Goal: Task Accomplishment & Management: Contribute content

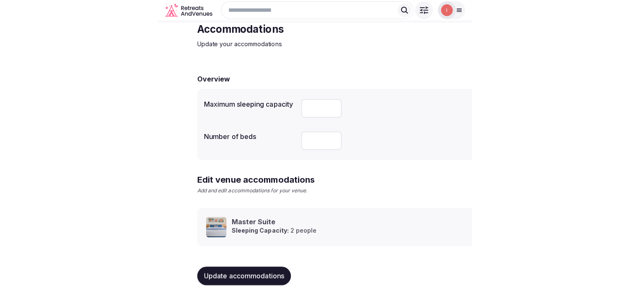
scroll to position [39, 0]
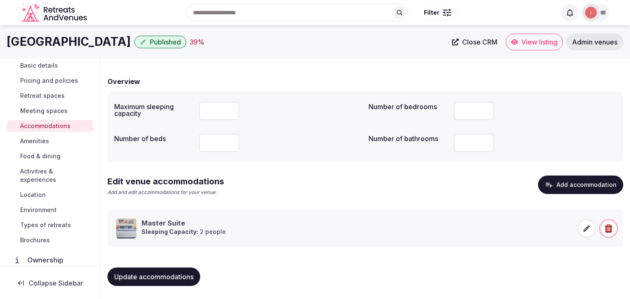
click at [43, 137] on span "Amenities" at bounding box center [34, 141] width 29 height 8
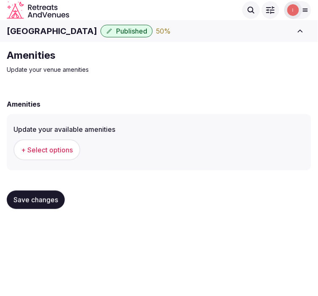
click at [44, 154] on span "+ Select options" at bounding box center [47, 149] width 52 height 9
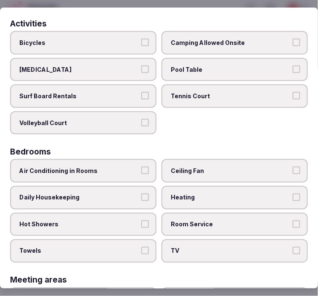
scroll to position [93, 0]
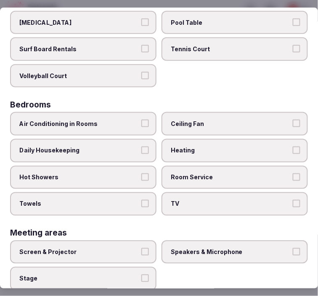
click at [141, 120] on button "Air Conditioning in Rooms" at bounding box center [145, 124] width 8 height 8
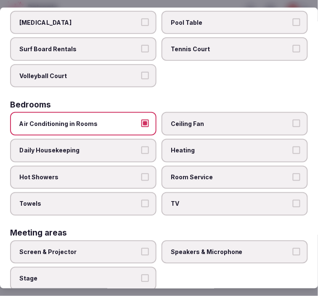
click at [141, 147] on button "Daily Housekeeping" at bounding box center [145, 151] width 8 height 8
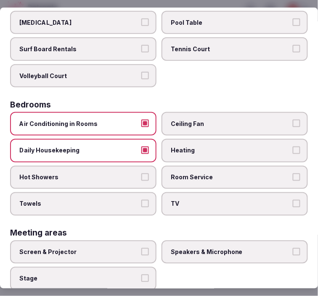
click at [146, 166] on label "Hot Showers" at bounding box center [83, 178] width 146 height 24
click at [146, 173] on button "Hot Showers" at bounding box center [145, 177] width 8 height 8
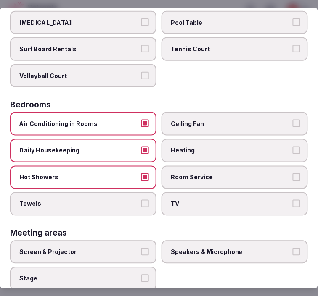
click at [136, 194] on label "Towels" at bounding box center [83, 204] width 146 height 24
click at [141, 200] on button "Towels" at bounding box center [145, 204] width 8 height 8
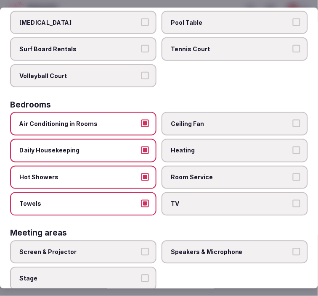
click at [177, 192] on label "TV" at bounding box center [234, 204] width 146 height 24
click at [292, 200] on button "TV" at bounding box center [296, 204] width 8 height 8
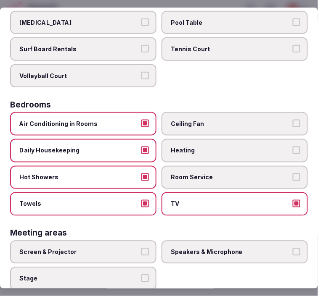
click at [184, 179] on label "Room Service" at bounding box center [234, 178] width 146 height 24
click at [292, 179] on button "Room Service" at bounding box center [296, 177] width 8 height 8
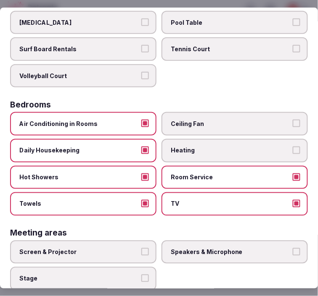
click at [217, 248] on span "Speakers & Microphone" at bounding box center [230, 252] width 119 height 8
click at [292, 248] on button "Speakers & Microphone" at bounding box center [296, 252] width 8 height 8
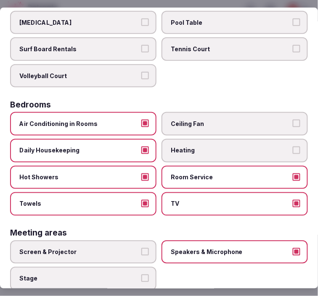
click at [136, 246] on label "Screen & Projector" at bounding box center [83, 253] width 146 height 24
click at [141, 248] on button "Screen & Projector" at bounding box center [145, 252] width 8 height 8
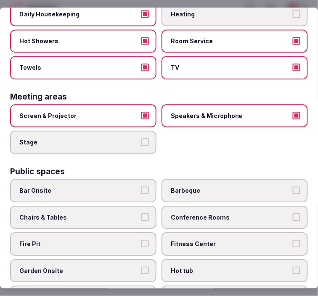
scroll to position [233, 0]
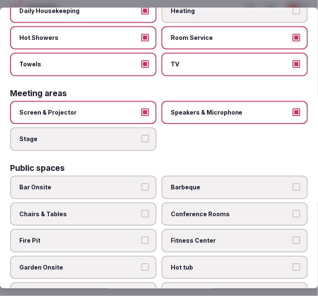
click at [128, 213] on label "Chairs & Tables" at bounding box center [83, 214] width 146 height 24
click at [141, 213] on button "Chairs & Tables" at bounding box center [145, 214] width 8 height 8
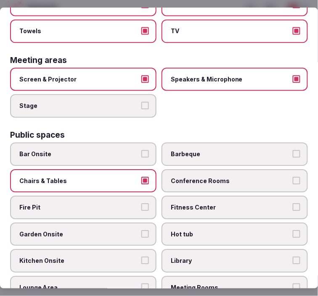
scroll to position [280, 0]
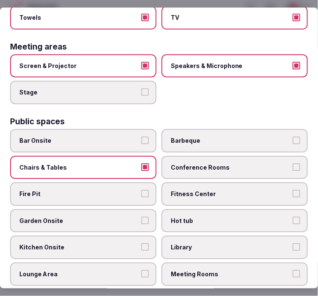
click at [213, 192] on label "Fitness Center" at bounding box center [234, 194] width 146 height 24
click at [292, 192] on button "Fitness Center" at bounding box center [296, 194] width 8 height 8
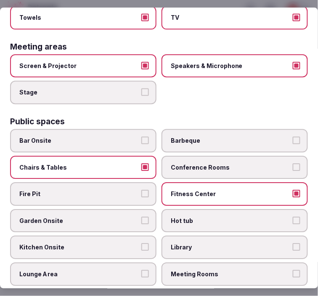
click at [233, 163] on span "Conference Rooms" at bounding box center [230, 167] width 119 height 8
click at [292, 163] on button "Conference Rooms" at bounding box center [296, 167] width 8 height 8
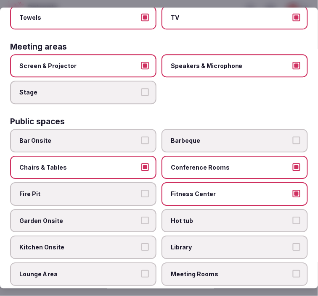
scroll to position [326, 0]
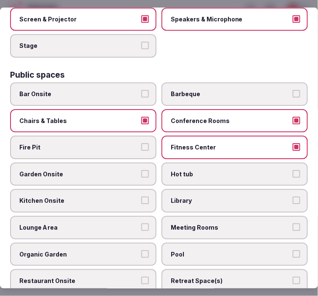
click at [198, 223] on span "Meeting Rooms" at bounding box center [230, 227] width 119 height 8
click at [292, 223] on button "Meeting Rooms" at bounding box center [296, 227] width 8 height 8
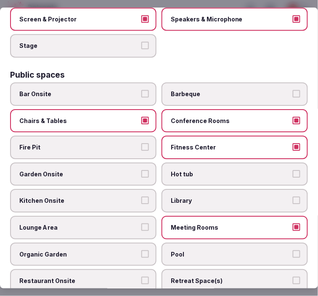
click at [192, 250] on span "Pool" at bounding box center [230, 254] width 119 height 8
click at [292, 250] on button "Pool" at bounding box center [296, 254] width 8 height 8
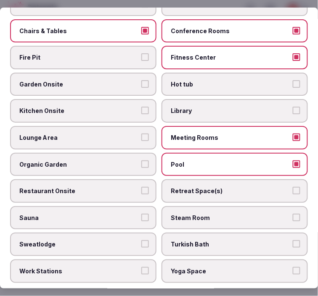
scroll to position [420, 0]
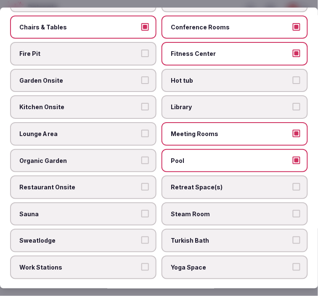
click at [136, 177] on label "Restaurant Onsite" at bounding box center [83, 188] width 146 height 24
click at [141, 183] on button "Restaurant Onsite" at bounding box center [145, 187] width 8 height 8
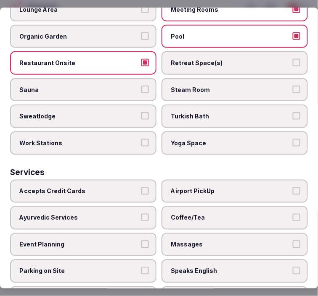
scroll to position [560, 0]
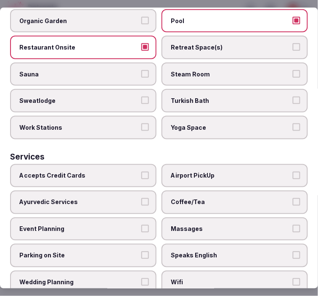
click at [119, 165] on label "Accepts Credit Cards" at bounding box center [83, 176] width 146 height 24
click at [141, 172] on button "Accepts Credit Cards" at bounding box center [145, 176] width 8 height 8
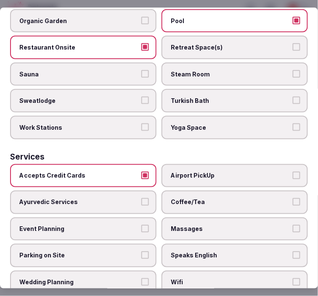
click at [203, 198] on span "Coffee/Tea" at bounding box center [230, 202] width 119 height 8
click at [292, 198] on button "Coffee/Tea" at bounding box center [296, 202] width 8 height 8
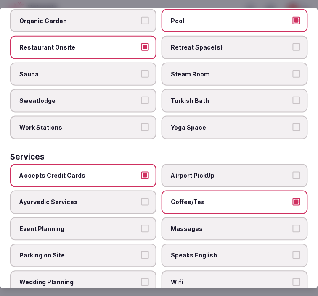
click at [223, 225] on span "Massages" at bounding box center [230, 229] width 119 height 8
click at [292, 225] on button "Massages" at bounding box center [296, 229] width 8 height 8
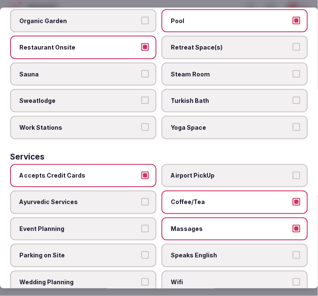
click at [236, 252] on span "Speaks English" at bounding box center [230, 256] width 119 height 8
click at [292, 252] on button "Speaks English" at bounding box center [296, 256] width 8 height 8
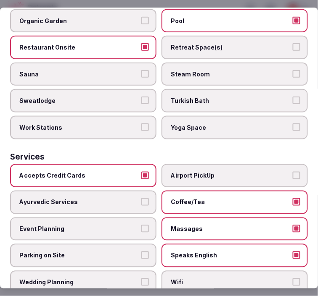
click at [249, 278] on span "Wifi" at bounding box center [230, 282] width 119 height 8
click at [292, 278] on button "Wifi" at bounding box center [296, 282] width 8 height 8
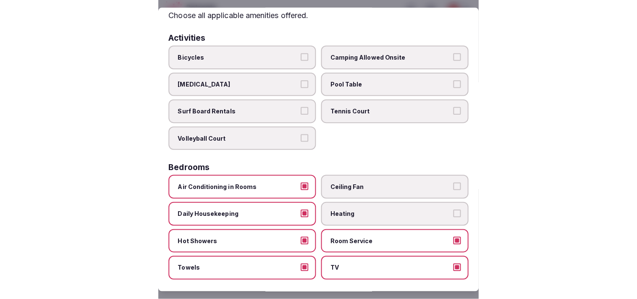
scroll to position [0, 0]
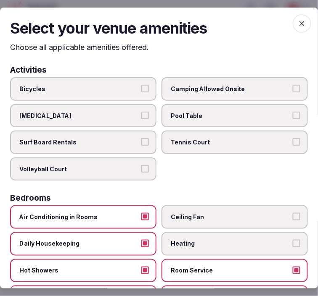
click at [293, 18] on span "button" at bounding box center [301, 23] width 18 height 18
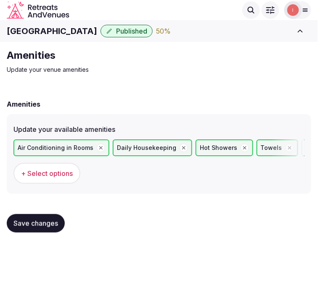
click at [36, 225] on span "Save changes" at bounding box center [35, 223] width 45 height 8
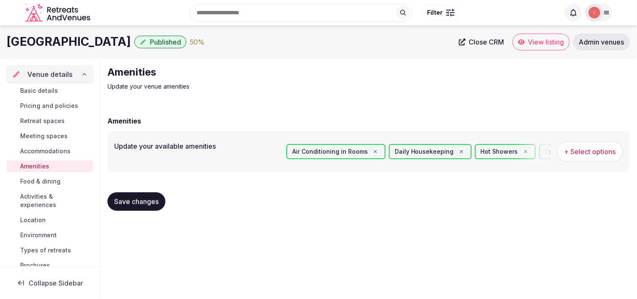
click at [53, 176] on link "Food & dining" at bounding box center [50, 182] width 87 height 12
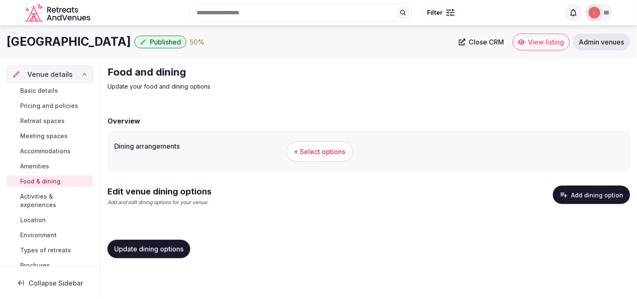
click at [310, 146] on button "+ Select options" at bounding box center [319, 151] width 67 height 21
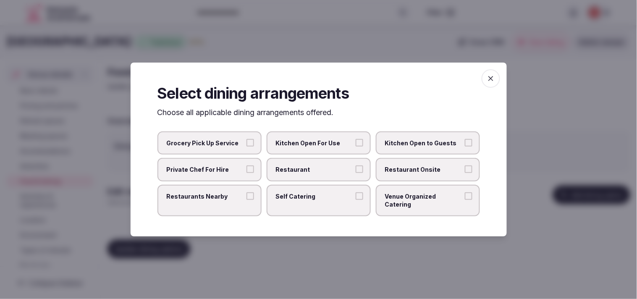
click at [310, 165] on label "Restaurant" at bounding box center [319, 170] width 104 height 24
click at [310, 165] on button "Restaurant" at bounding box center [360, 169] width 8 height 8
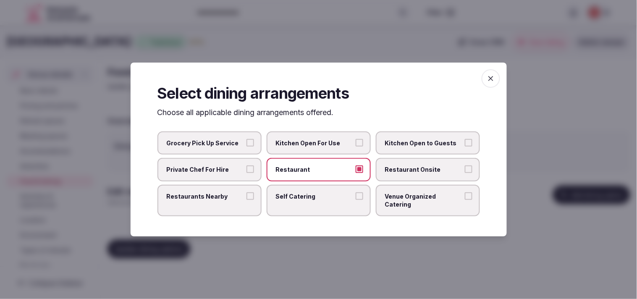
drag, startPoint x: 400, startPoint y: 177, endPoint x: 382, endPoint y: 174, distance: 18.0
click at [310, 174] on span "Restaurant Onsite" at bounding box center [423, 169] width 77 height 8
click at [251, 196] on button "Restaurants Nearby" at bounding box center [251, 196] width 8 height 8
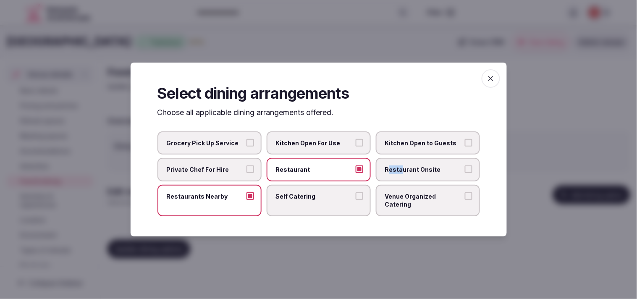
click at [310, 171] on button "Restaurant Onsite" at bounding box center [469, 169] width 8 height 8
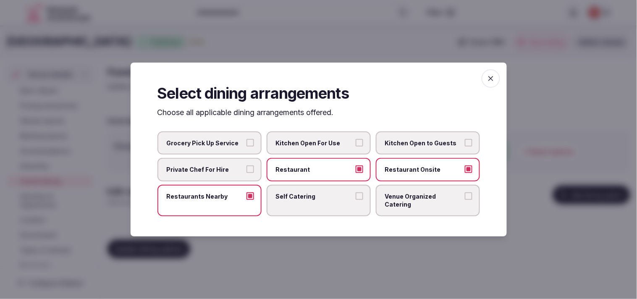
click at [310, 198] on span "Venue Organized Catering" at bounding box center [423, 200] width 77 height 16
click at [310, 198] on button "Venue Organized Catering" at bounding box center [469, 196] width 8 height 8
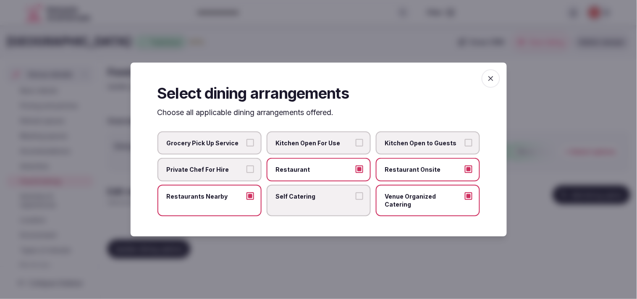
click at [310, 81] on icon "button" at bounding box center [490, 78] width 5 height 5
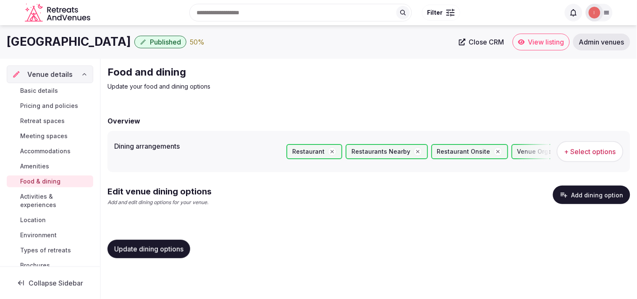
click at [160, 242] on button "Update dining options" at bounding box center [149, 249] width 83 height 18
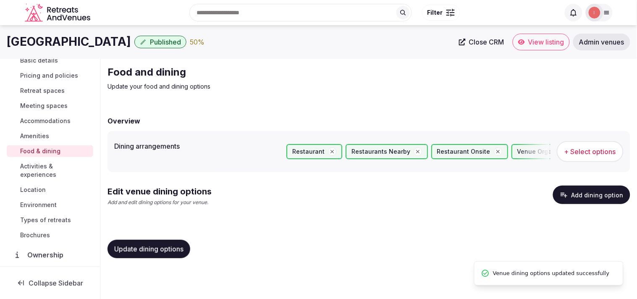
scroll to position [47, 0]
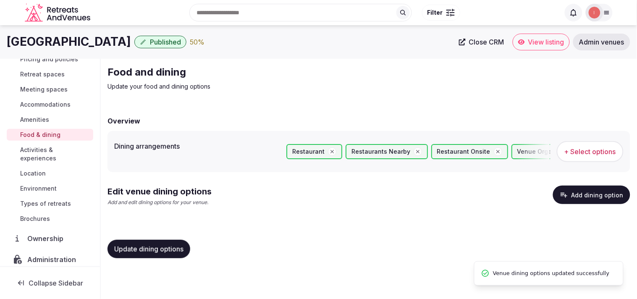
click at [32, 152] on span "Activities & experiences" at bounding box center [55, 154] width 70 height 17
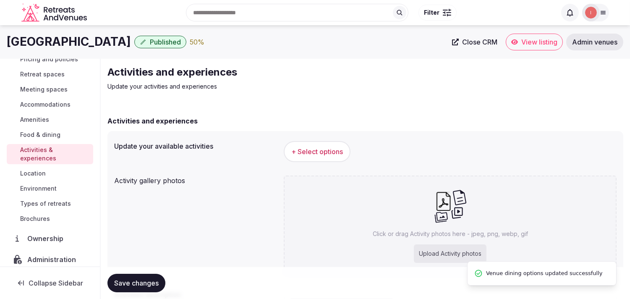
click at [310, 148] on span "+ Select options" at bounding box center [317, 151] width 52 height 9
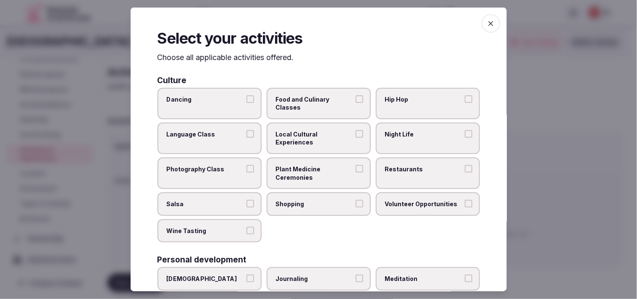
click at [310, 137] on label "Local Cultural Experiences" at bounding box center [319, 139] width 104 height 32
click at [310, 137] on button "Local Cultural Experiences" at bounding box center [360, 134] width 8 height 8
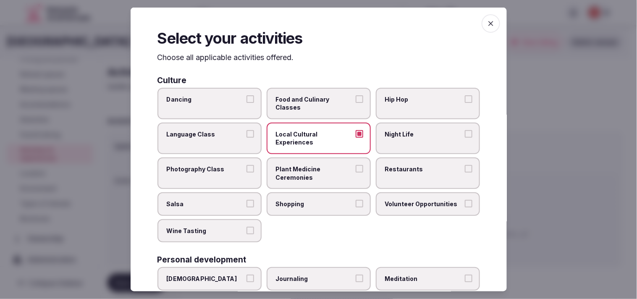
click at [310, 167] on span "Restaurants" at bounding box center [423, 169] width 77 height 8
click at [310, 167] on button "Restaurants" at bounding box center [469, 169] width 8 height 8
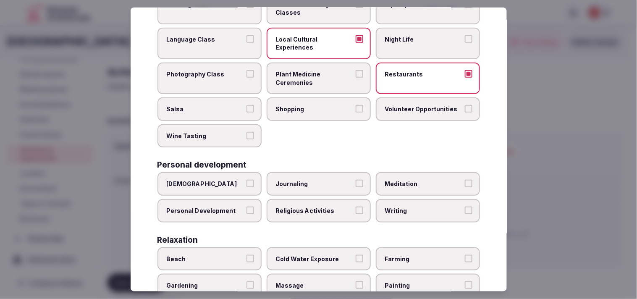
scroll to position [140, 0]
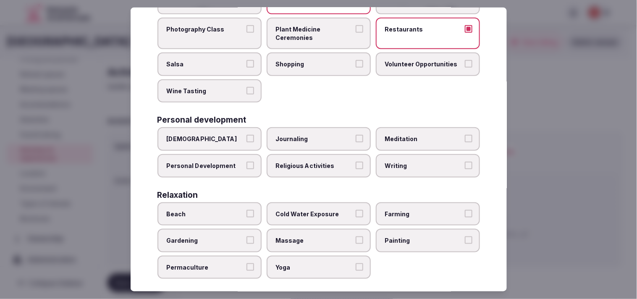
click at [232, 168] on label "Personal Development" at bounding box center [210, 166] width 104 height 24
click at [247, 168] on button "Personal Development" at bounding box center [251, 166] width 8 height 8
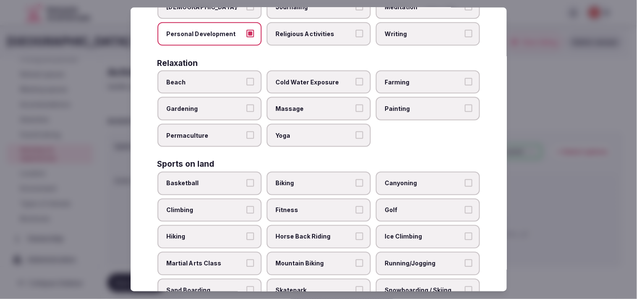
scroll to position [280, 0]
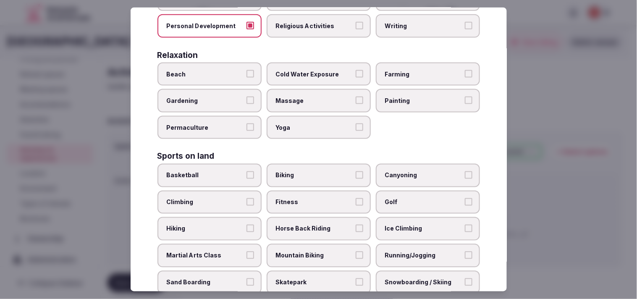
click at [310, 97] on span "Massage" at bounding box center [314, 101] width 77 height 8
click at [310, 97] on button "Massage" at bounding box center [360, 101] width 8 height 8
click at [310, 198] on label "Fitness" at bounding box center [319, 203] width 104 height 24
click at [310, 198] on button "Fitness" at bounding box center [360, 202] width 8 height 8
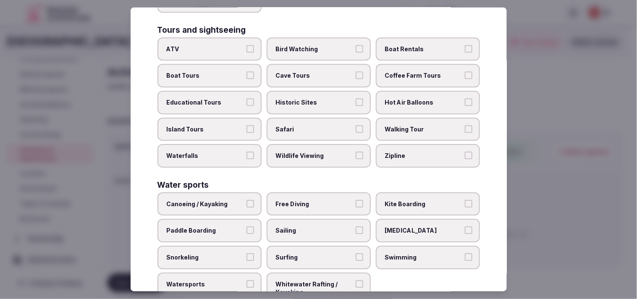
scroll to position [601, 0]
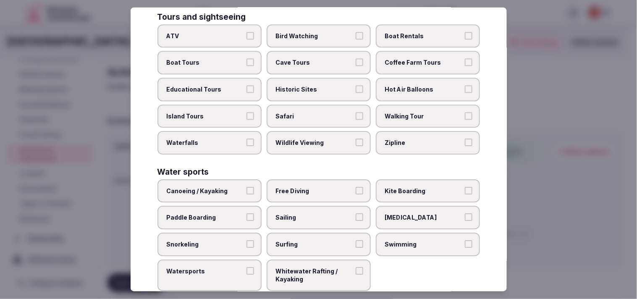
click at [310, 240] on span "Swimming" at bounding box center [423, 244] width 77 height 8
click at [310, 240] on button "Swimming" at bounding box center [469, 244] width 8 height 8
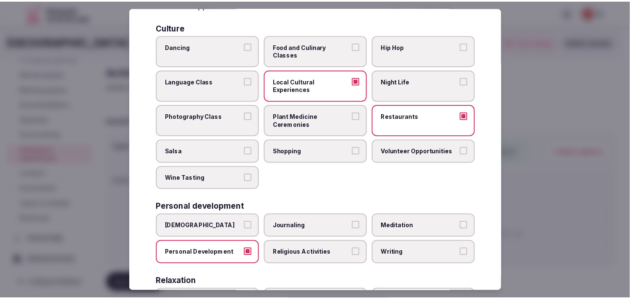
scroll to position [0, 0]
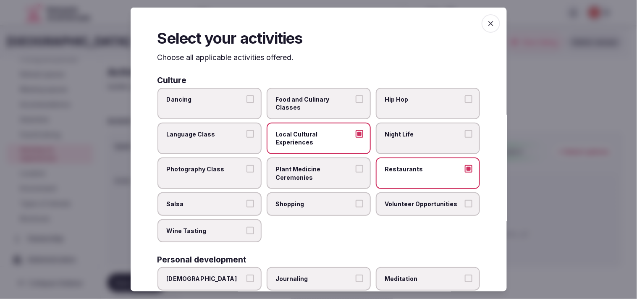
click at [310, 29] on span "button" at bounding box center [491, 23] width 18 height 18
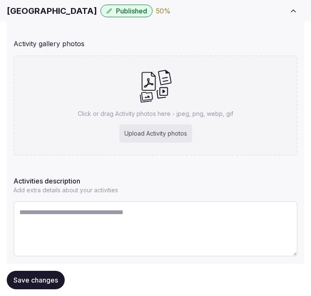
scroll to position [188, 0]
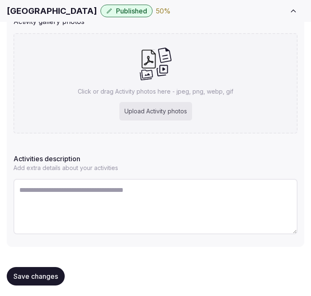
click at [111, 202] on textarea at bounding box center [155, 206] width 284 height 55
paste textarea "**********"
type textarea "**********"
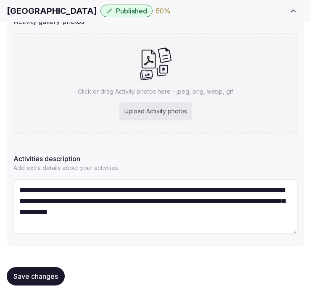
click at [167, 98] on div "Click or drag Activity photos here - jpeg, png, webp, gif Upload Activity photos" at bounding box center [155, 83] width 284 height 100
click at [60, 11] on h1 "Hotel NYX Cancun" at bounding box center [52, 11] width 90 height 12
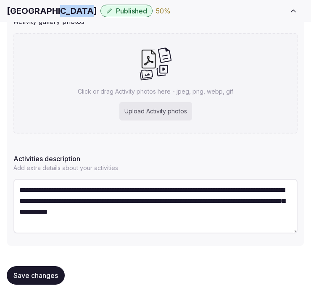
click at [60, 11] on h1 "Hotel NYX Cancun" at bounding box center [52, 11] width 90 height 12
copy div "Hotel NYX Cancun"
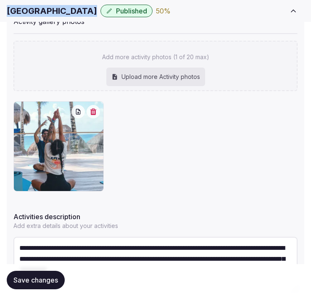
click at [94, 114] on button "button" at bounding box center [93, 111] width 13 height 13
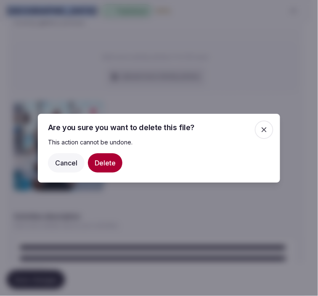
click at [100, 163] on button "Delete" at bounding box center [105, 162] width 34 height 19
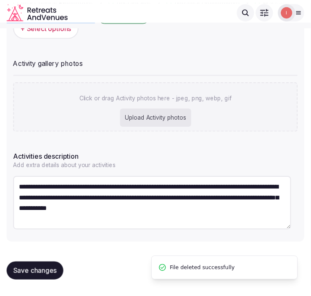
scroll to position [146, 0]
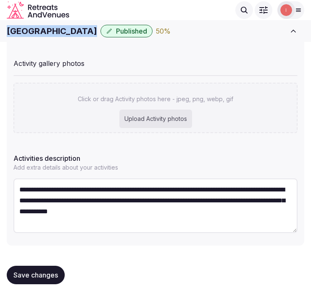
click at [10, 271] on button "Save changes" at bounding box center [36, 275] width 58 height 18
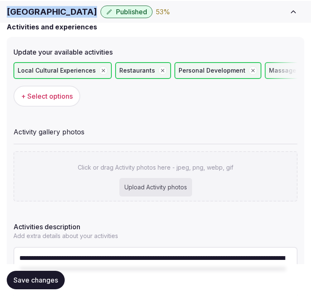
scroll to position [99, 0]
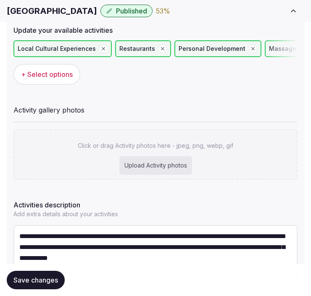
click at [161, 148] on div "Click or drag Activity photos here - jpeg, png, webp, gif Upload Activity photos" at bounding box center [155, 154] width 284 height 50
type input "**********"
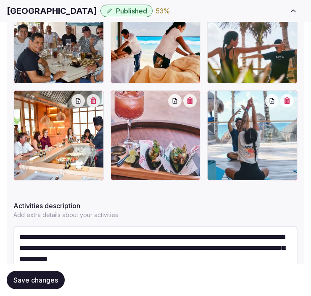
scroll to position [333, 0]
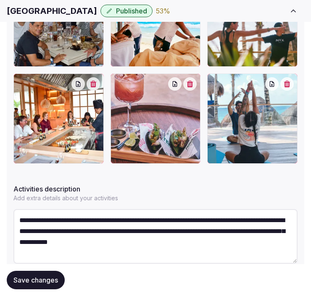
click at [30, 277] on span "Save changes" at bounding box center [35, 280] width 45 height 8
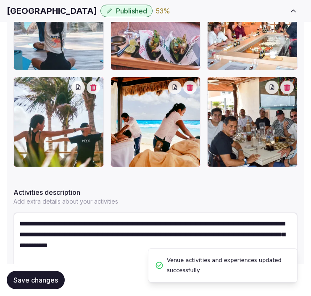
scroll to position [363, 0]
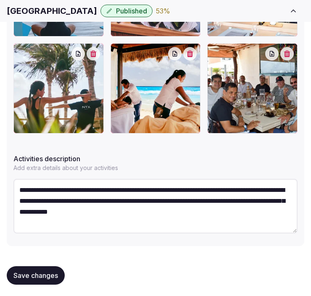
click at [49, 273] on span "Save changes" at bounding box center [35, 275] width 45 height 8
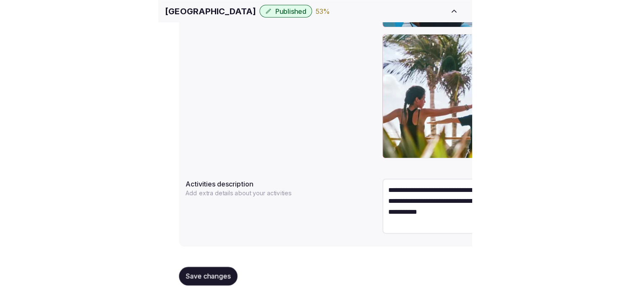
scroll to position [260, 0]
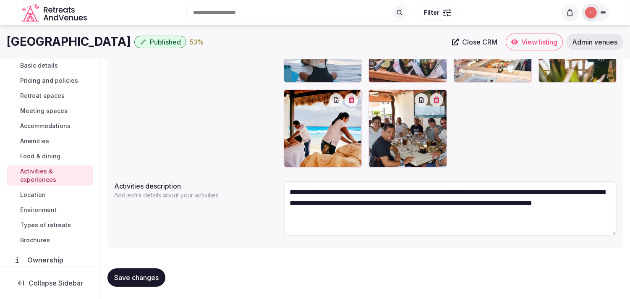
click at [140, 278] on span "Save changes" at bounding box center [136, 277] width 45 height 8
click at [34, 192] on span "Location" at bounding box center [33, 195] width 26 height 8
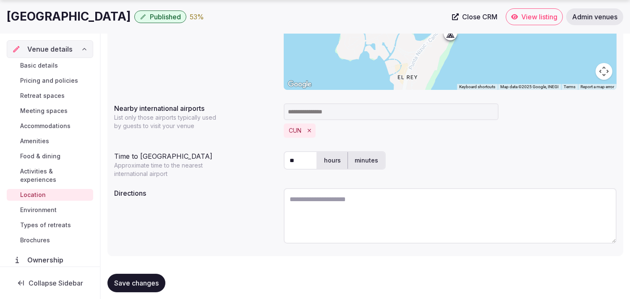
scroll to position [209, 0]
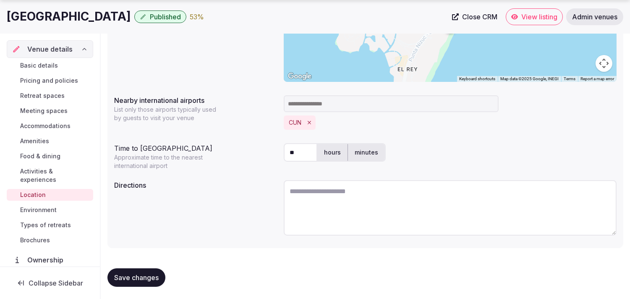
click at [55, 207] on span "Environment" at bounding box center [38, 210] width 37 height 8
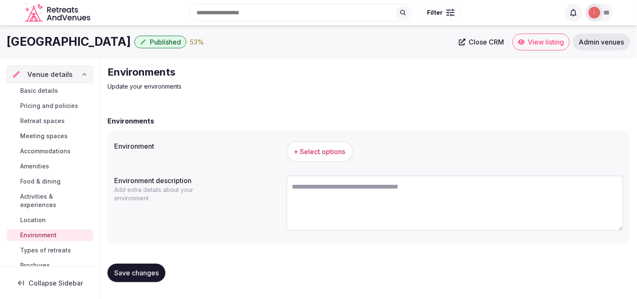
click at [295, 149] on span "+ Select options" at bounding box center [320, 151] width 52 height 9
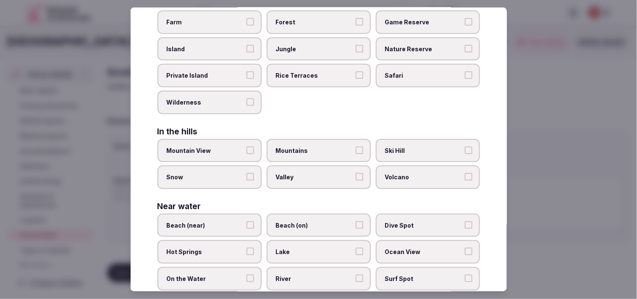
scroll to position [95, 0]
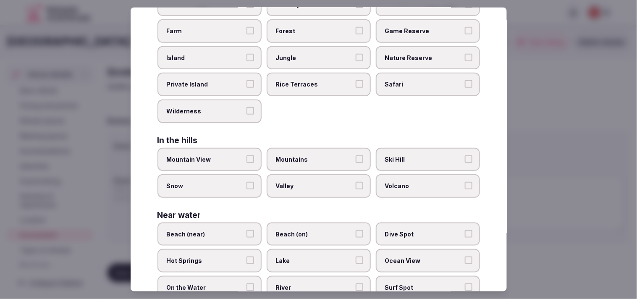
click at [310, 230] on span "Beach (on)" at bounding box center [314, 234] width 77 height 8
click at [310, 230] on button "Beach (on)" at bounding box center [360, 234] width 8 height 8
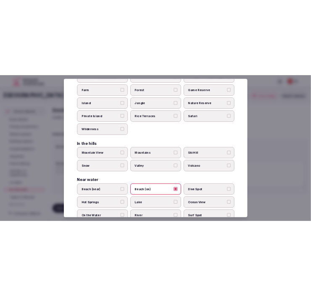
scroll to position [0, 0]
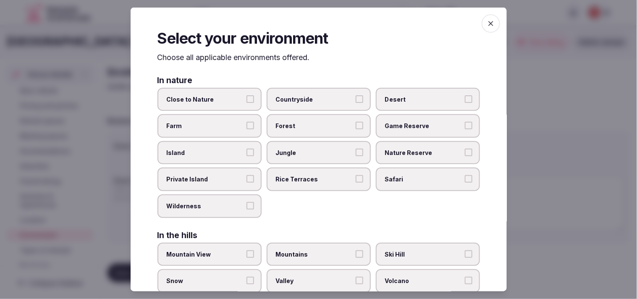
click at [310, 23] on icon "button" at bounding box center [491, 23] width 8 height 8
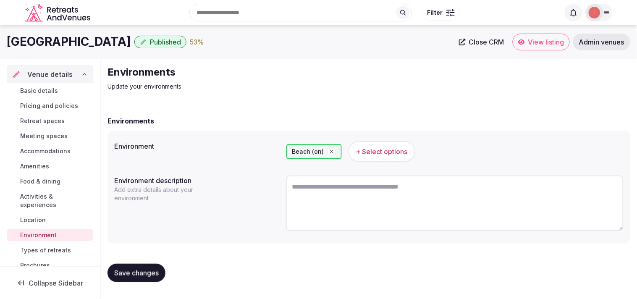
click at [154, 273] on span "Save changes" at bounding box center [136, 273] width 45 height 8
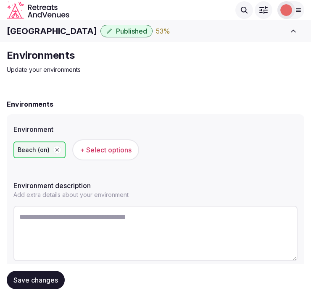
scroll to position [28, 0]
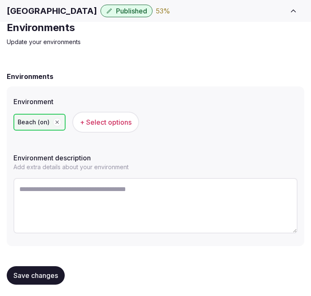
click at [39, 281] on button "Save changes" at bounding box center [36, 275] width 58 height 18
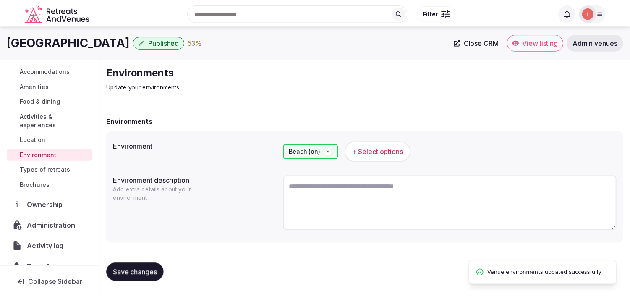
scroll to position [93, 0]
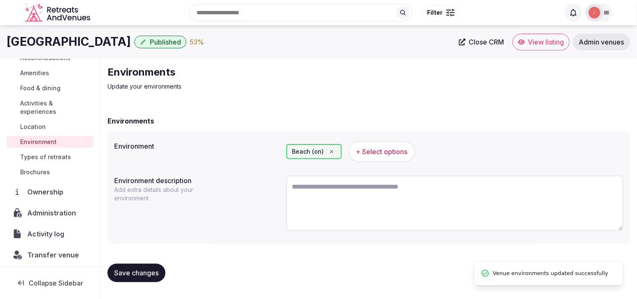
click at [51, 160] on span "Types of retreats" at bounding box center [45, 157] width 51 height 8
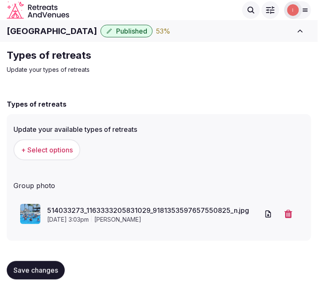
click at [38, 270] on span "Save changes" at bounding box center [35, 270] width 45 height 8
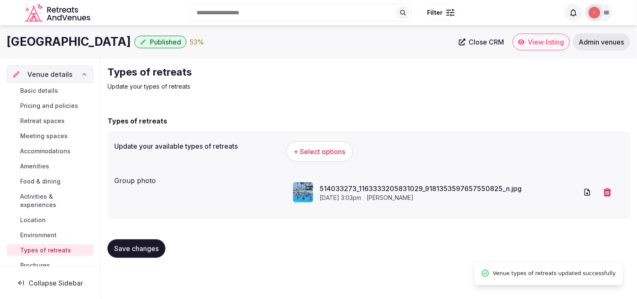
click at [47, 179] on span "Food & dining" at bounding box center [40, 181] width 40 height 8
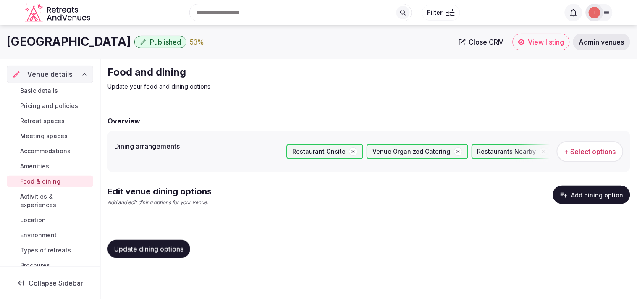
click at [310, 197] on button "Add dining option" at bounding box center [591, 195] width 77 height 18
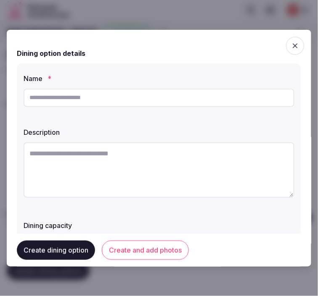
click at [108, 97] on input "text" at bounding box center [159, 98] width 270 height 18
paste input "*******"
type input "*******"
click at [95, 165] on textarea at bounding box center [159, 169] width 270 height 55
paste textarea "**********"
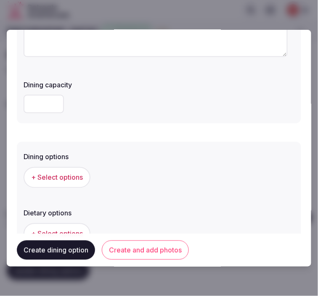
scroll to position [233, 0]
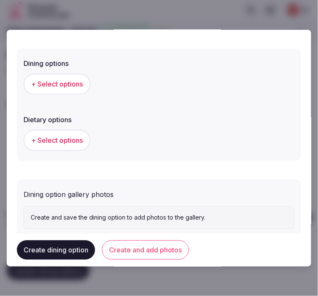
type textarea "**********"
click at [63, 86] on span "+ Select options" at bounding box center [57, 84] width 52 height 9
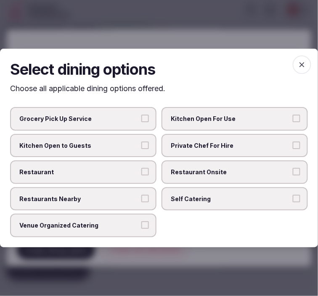
click at [185, 169] on span "Restaurant Onsite" at bounding box center [230, 172] width 119 height 8
click at [292, 169] on button "Restaurant Onsite" at bounding box center [296, 172] width 8 height 8
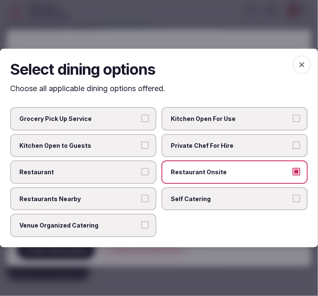
click at [129, 180] on label "Restaurant" at bounding box center [83, 172] width 146 height 24
click at [141, 176] on button "Restaurant" at bounding box center [145, 172] width 8 height 8
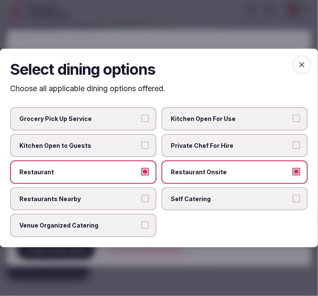
click at [133, 197] on span "Restaurants Nearby" at bounding box center [78, 199] width 119 height 8
click at [141, 197] on button "Restaurants Nearby" at bounding box center [145, 199] width 8 height 8
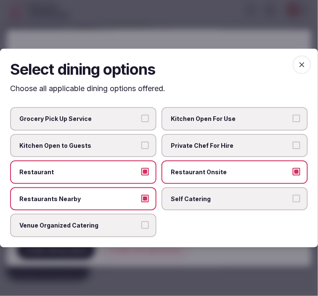
click at [305, 60] on span "button" at bounding box center [301, 64] width 18 height 18
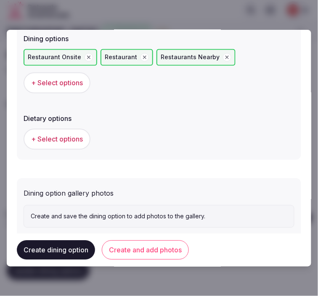
scroll to position [276, 0]
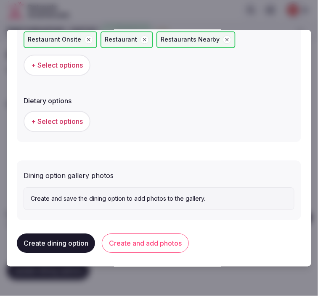
click at [162, 238] on button "Create and add photos" at bounding box center [145, 243] width 87 height 19
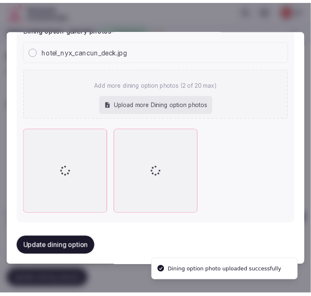
scroll to position [425, 0]
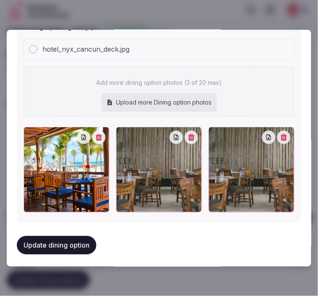
click at [280, 135] on icon "button" at bounding box center [283, 137] width 7 height 7
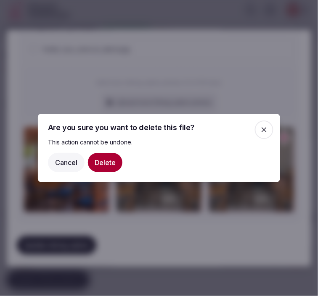
click at [106, 163] on button "Delete" at bounding box center [105, 162] width 34 height 19
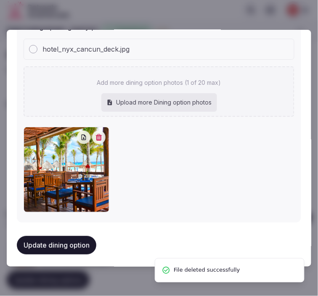
click at [81, 239] on button "Update dining option" at bounding box center [56, 245] width 79 height 18
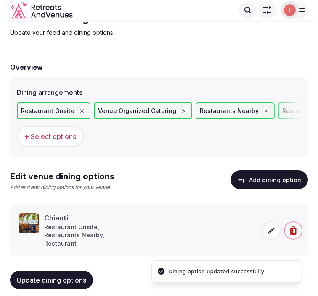
scroll to position [39, 0]
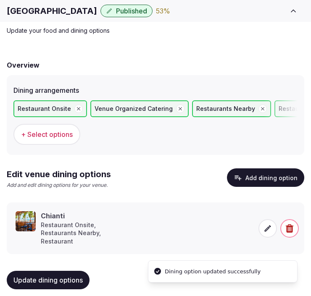
click at [280, 227] on button "button" at bounding box center [289, 228] width 18 height 18
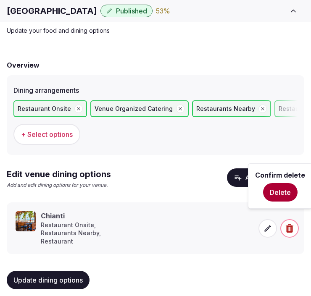
click at [265, 224] on icon at bounding box center [267, 228] width 8 height 8
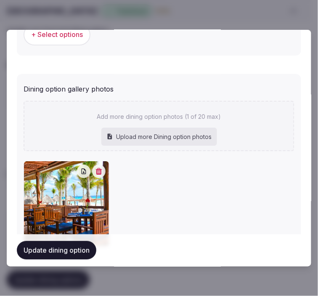
scroll to position [396, 0]
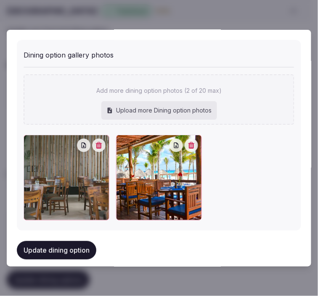
click at [74, 248] on button "Update dining option" at bounding box center [56, 251] width 79 height 18
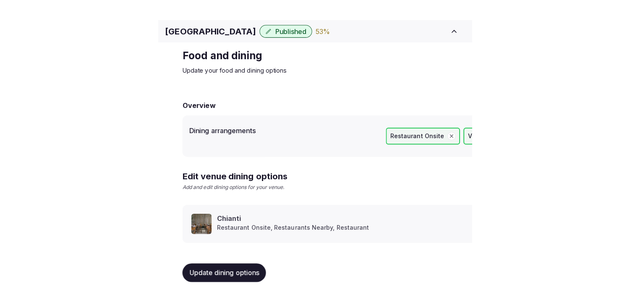
scroll to position [10, 0]
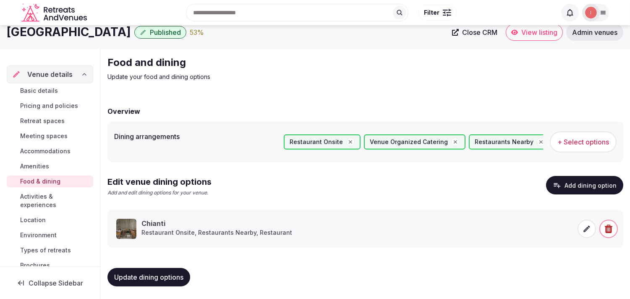
click at [42, 199] on span "Activities & experiences" at bounding box center [55, 200] width 70 height 17
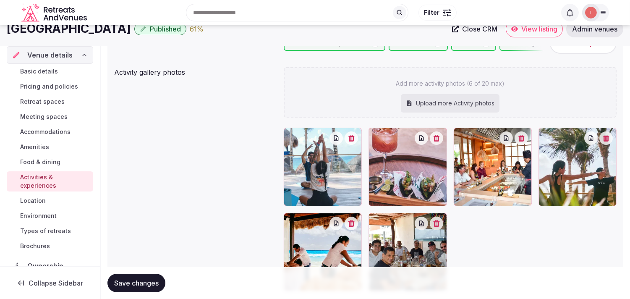
scroll to position [93, 0]
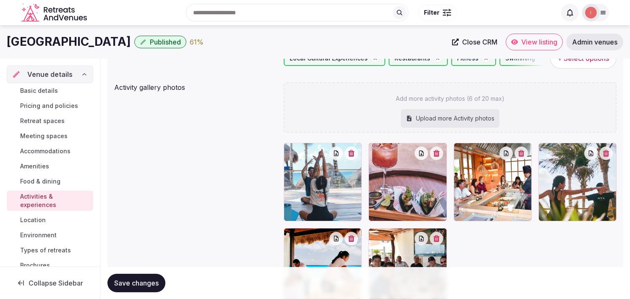
click at [24, 90] on span "Basic details" at bounding box center [39, 91] width 38 height 8
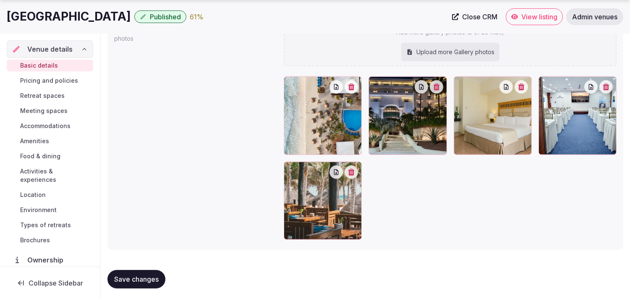
scroll to position [935, 0]
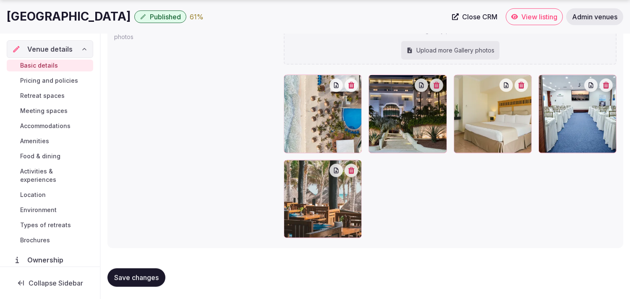
click at [69, 77] on span "Pricing and policies" at bounding box center [49, 80] width 58 height 8
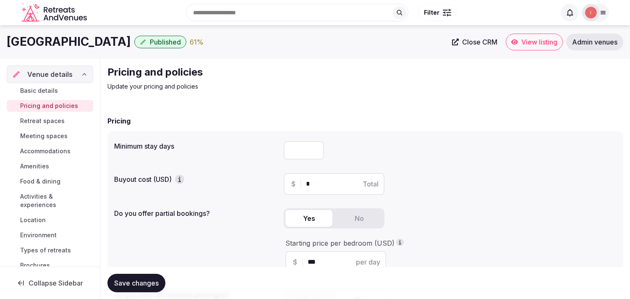
click at [50, 119] on span "Retreat spaces" at bounding box center [42, 121] width 45 height 8
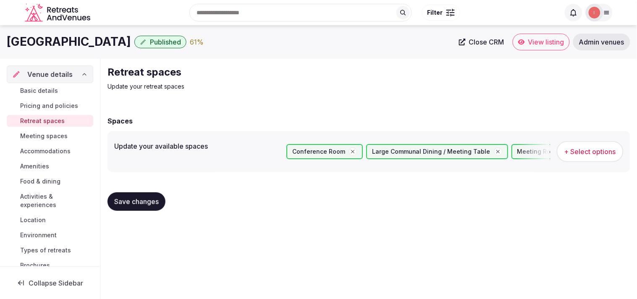
click at [52, 136] on span "Meeting spaces" at bounding box center [43, 136] width 47 height 8
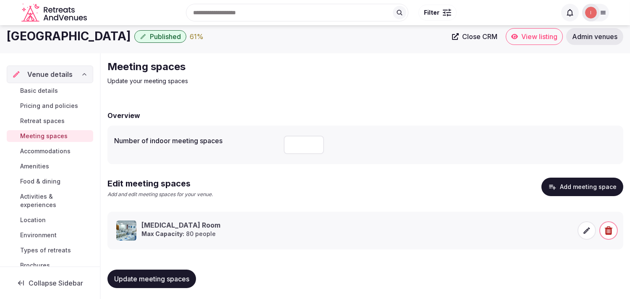
scroll to position [8, 0]
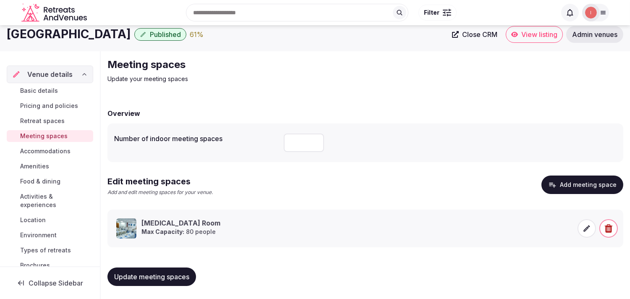
click at [31, 147] on span "Accommodations" at bounding box center [45, 151] width 50 height 8
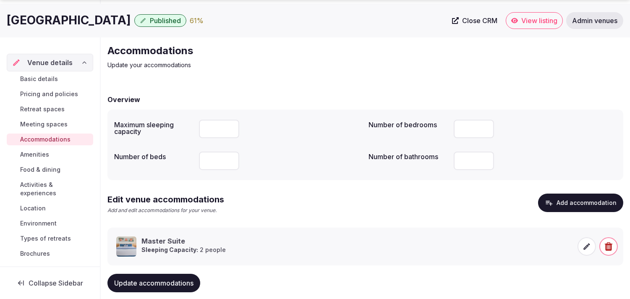
scroll to position [39, 0]
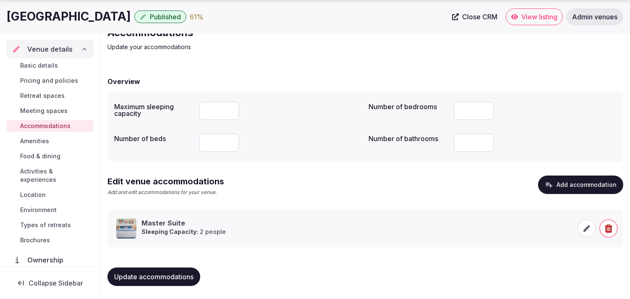
click at [45, 136] on link "Amenities" at bounding box center [50, 141] width 87 height 12
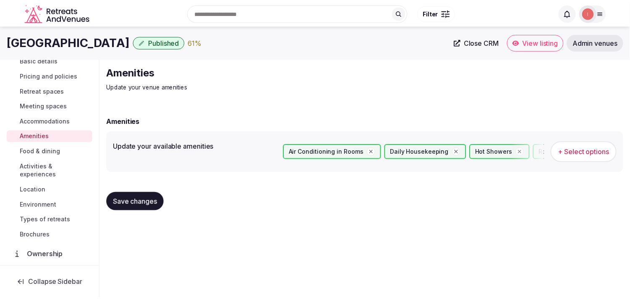
scroll to position [47, 0]
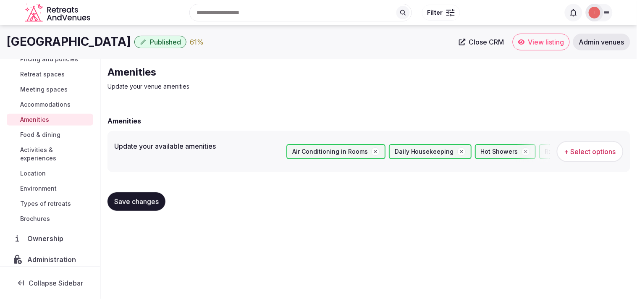
click at [51, 134] on span "Food & dining" at bounding box center [40, 135] width 40 height 8
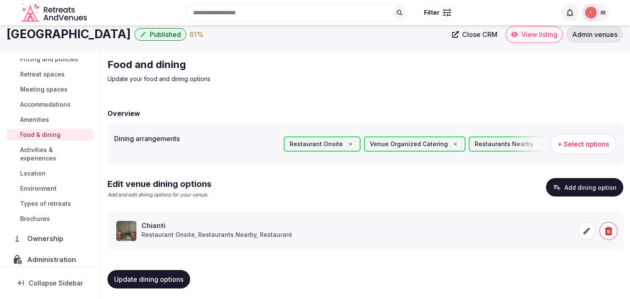
scroll to position [10, 0]
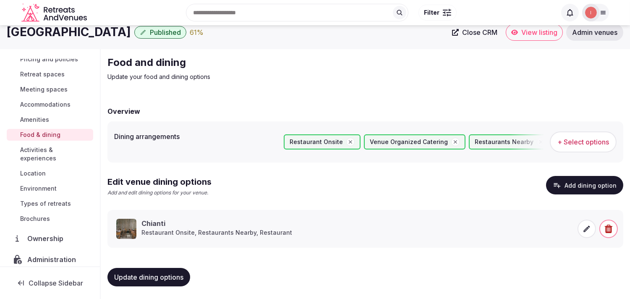
click at [42, 153] on span "Activities & experiences" at bounding box center [55, 154] width 70 height 17
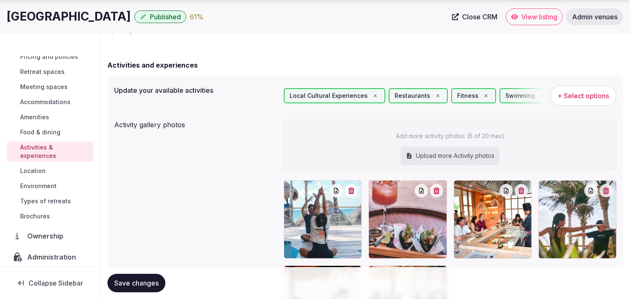
scroll to position [93, 0]
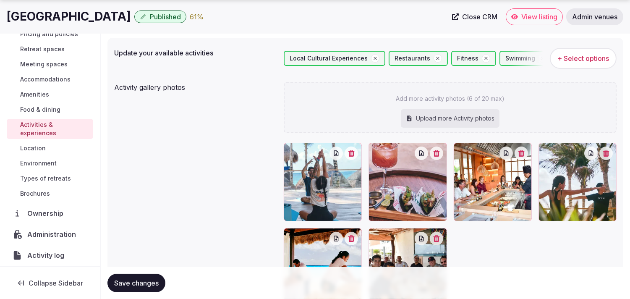
click at [36, 148] on span "Location" at bounding box center [33, 148] width 26 height 8
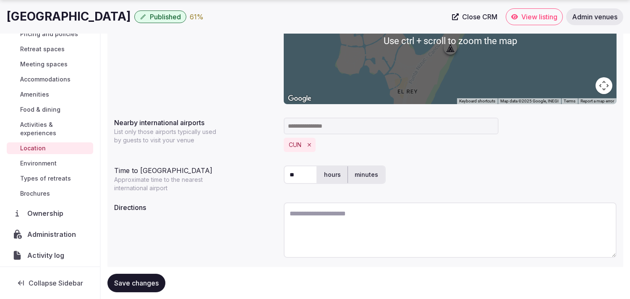
scroll to position [209, 0]
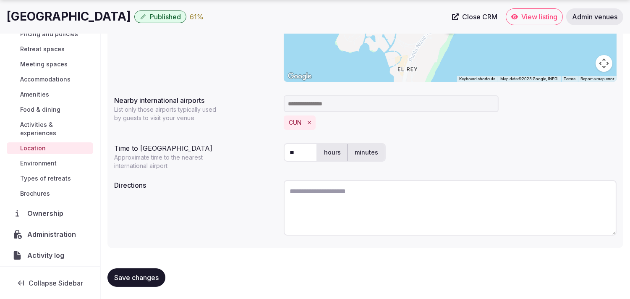
click at [39, 160] on span "Environment" at bounding box center [38, 163] width 37 height 8
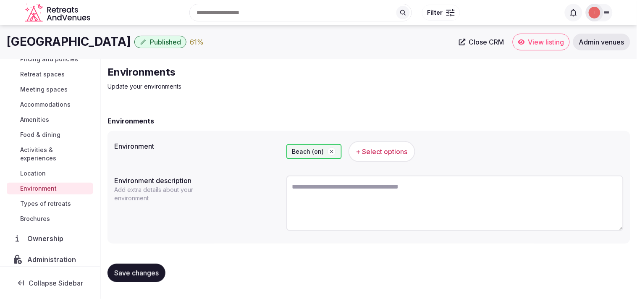
click at [30, 202] on span "Types of retreats" at bounding box center [45, 204] width 51 height 8
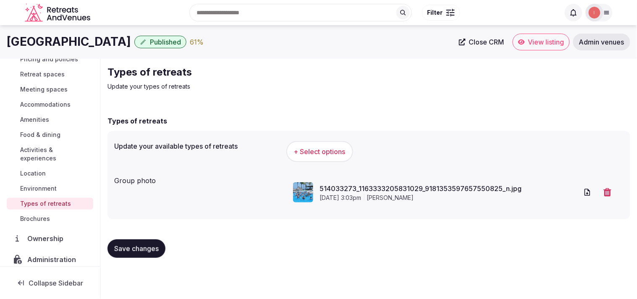
click at [310, 148] on span "+ Select options" at bounding box center [320, 151] width 52 height 9
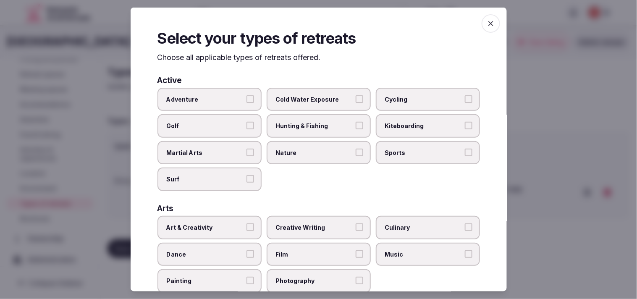
click at [228, 100] on span "Adventure" at bounding box center [205, 99] width 77 height 8
click at [247, 100] on button "Adventure" at bounding box center [251, 99] width 8 height 8
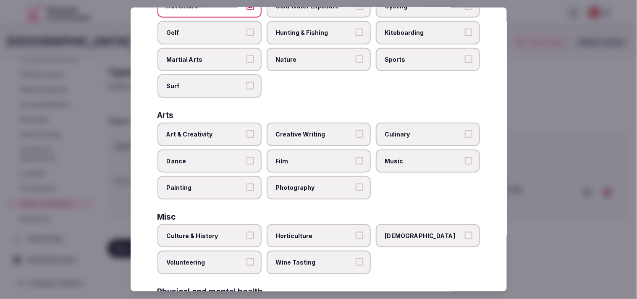
scroll to position [140, 0]
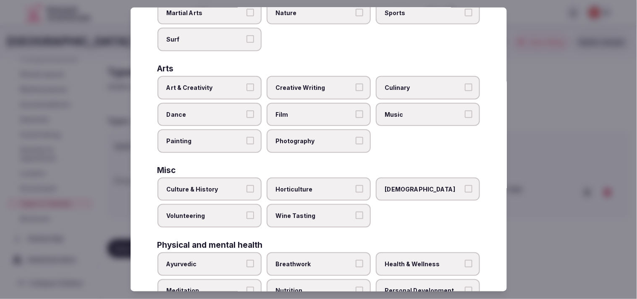
click at [247, 178] on label "Culture & History" at bounding box center [210, 190] width 104 height 24
click at [247, 185] on button "Culture & History" at bounding box center [251, 189] width 8 height 8
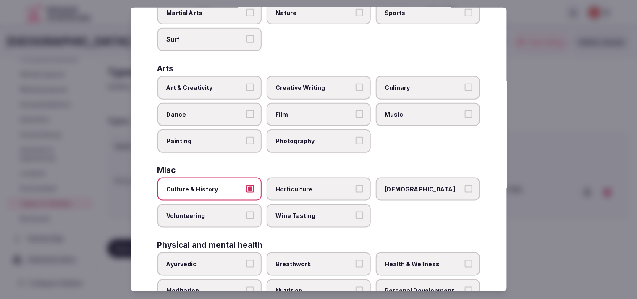
click at [228, 84] on span "Art & Creativity" at bounding box center [205, 88] width 77 height 8
click at [247, 84] on button "Art & Creativity" at bounding box center [251, 88] width 8 height 8
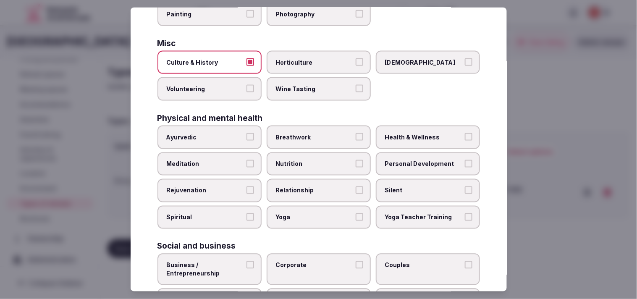
scroll to position [280, 0]
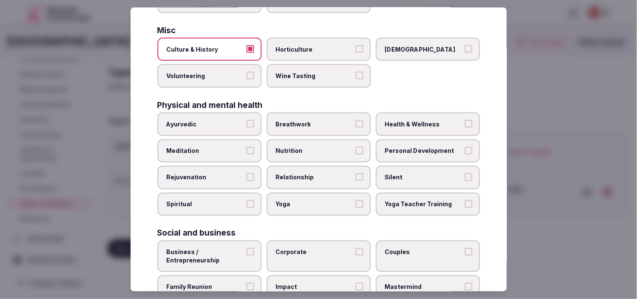
click at [310, 166] on label "Relationship" at bounding box center [319, 178] width 104 height 24
click at [310, 173] on button "Relationship" at bounding box center [360, 177] width 8 height 8
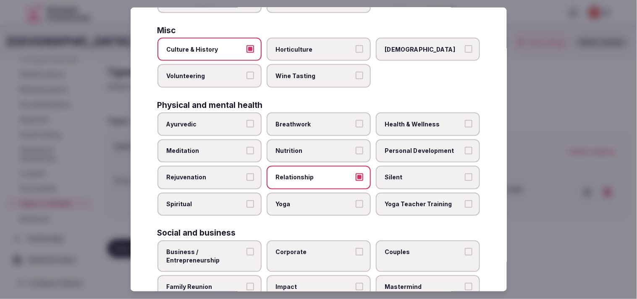
click at [310, 147] on span "Nutrition" at bounding box center [314, 151] width 77 height 8
click at [310, 147] on button "Nutrition" at bounding box center [360, 151] width 8 height 8
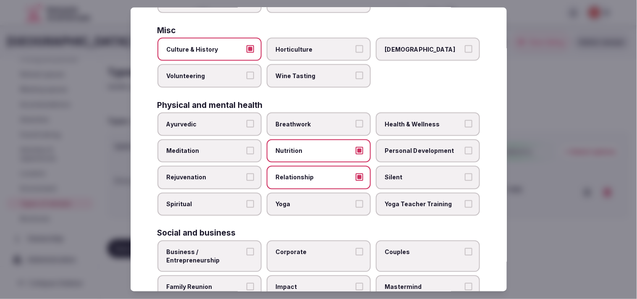
click at [310, 139] on label "Personal Development" at bounding box center [428, 151] width 104 height 24
click at [310, 147] on button "Personal Development" at bounding box center [469, 151] width 8 height 8
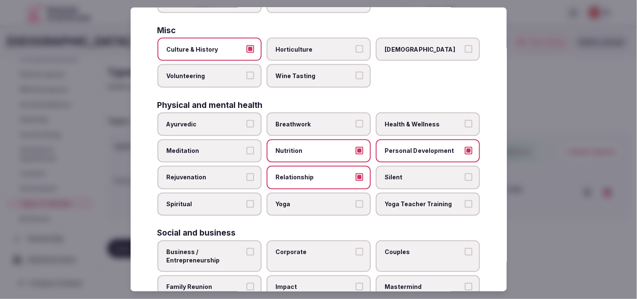
click at [310, 120] on span "Health & Wellness" at bounding box center [423, 124] width 77 height 8
click at [310, 120] on button "Health & Wellness" at bounding box center [469, 124] width 8 height 8
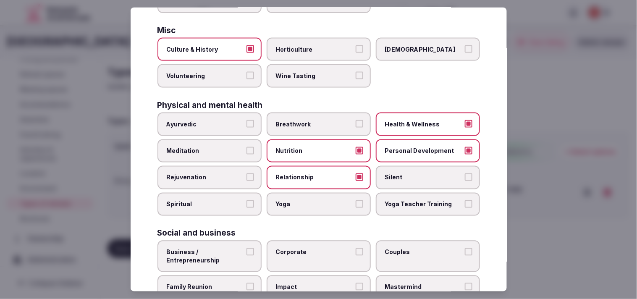
click at [310, 147] on span "Nutrition" at bounding box center [314, 151] width 77 height 8
click at [310, 147] on button "Nutrition" at bounding box center [360, 151] width 8 height 8
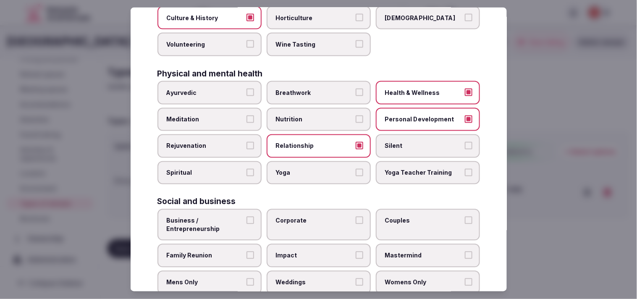
scroll to position [321, 0]
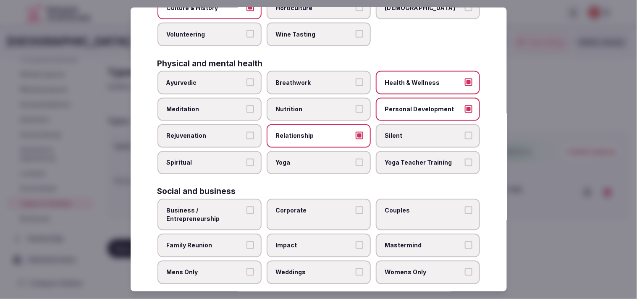
click at [243, 200] on label "Business / Entrepreneurship" at bounding box center [210, 215] width 104 height 32
click at [247, 207] on button "Business / Entrepreneurship" at bounding box center [251, 211] width 8 height 8
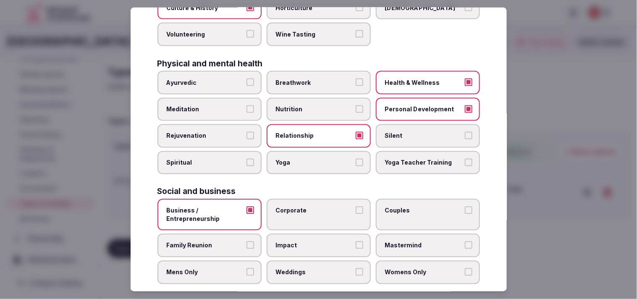
drag, startPoint x: 284, startPoint y: 196, endPoint x: 376, endPoint y: 187, distance: 92.4
click at [288, 207] on span "Corporate" at bounding box center [314, 211] width 77 height 8
click at [310, 207] on span "Couples" at bounding box center [423, 211] width 77 height 8
click at [310, 207] on button "Couples" at bounding box center [469, 211] width 8 height 8
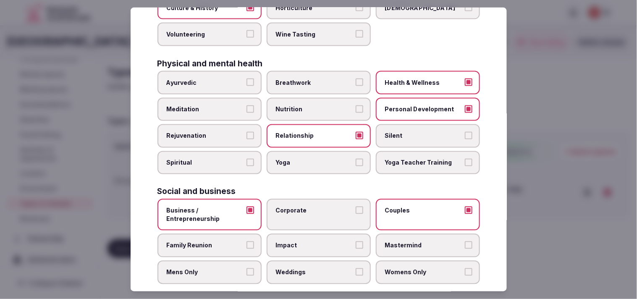
click at [310, 199] on label "Corporate" at bounding box center [319, 215] width 104 height 32
click at [310, 207] on button "Corporate" at bounding box center [360, 211] width 8 height 8
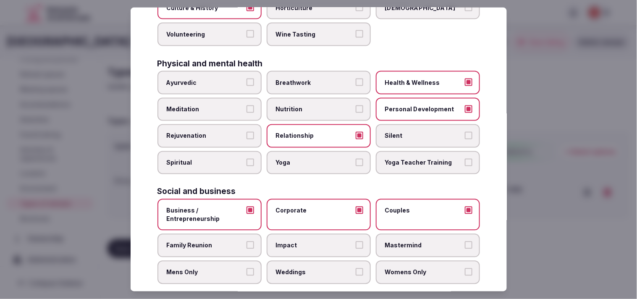
drag, startPoint x: 330, startPoint y: 238, endPoint x: 325, endPoint y: 237, distance: 5.5
click at [310, 242] on span "Impact" at bounding box center [314, 246] width 77 height 8
click at [310, 242] on button "Impact" at bounding box center [360, 246] width 8 height 8
click at [239, 242] on span "Family Reunion" at bounding box center [205, 246] width 77 height 8
click at [247, 242] on button "Family Reunion" at bounding box center [251, 246] width 8 height 8
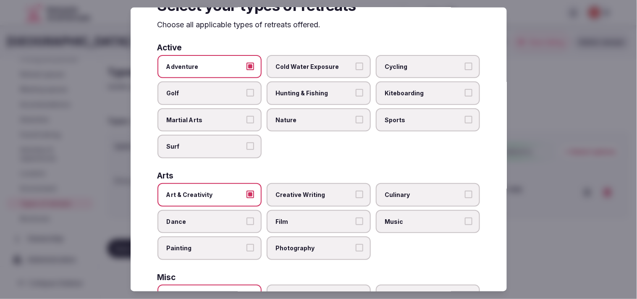
scroll to position [0, 0]
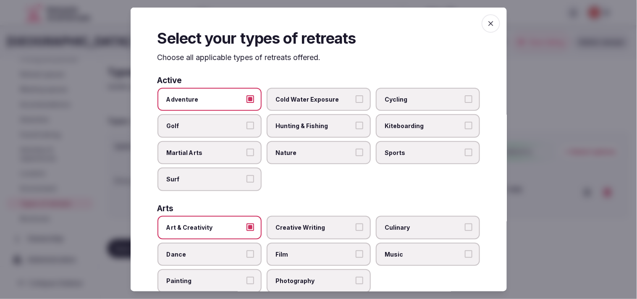
click at [310, 23] on icon "button" at bounding box center [491, 23] width 8 height 8
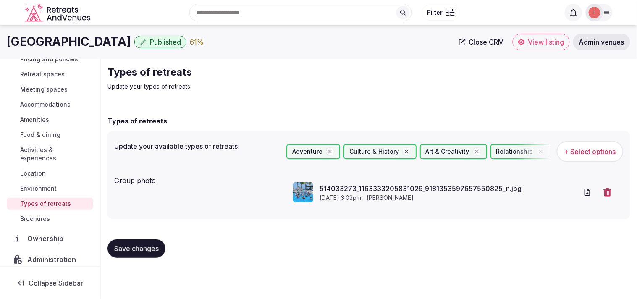
click at [158, 246] on span "Save changes" at bounding box center [136, 248] width 45 height 8
click at [143, 251] on span "Save changes" at bounding box center [136, 248] width 45 height 8
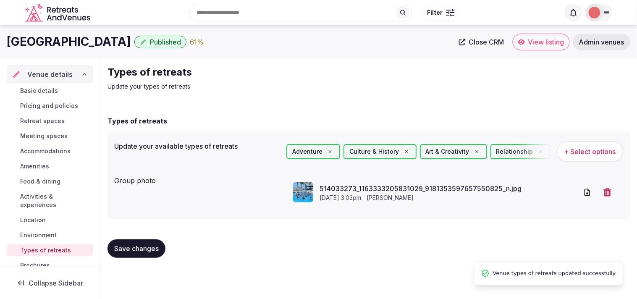
click at [45, 89] on span "Basic details" at bounding box center [39, 91] width 38 height 8
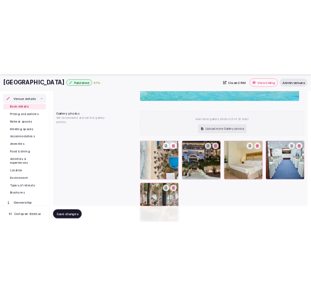
scroll to position [935, 0]
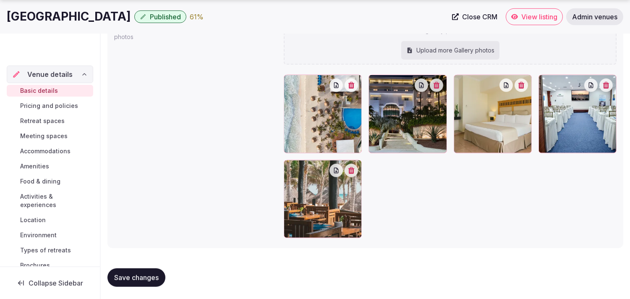
click at [310, 10] on link "Close CRM" at bounding box center [474, 16] width 55 height 17
drag, startPoint x: 517, startPoint y: 24, endPoint x: 538, endPoint y: 13, distance: 23.5
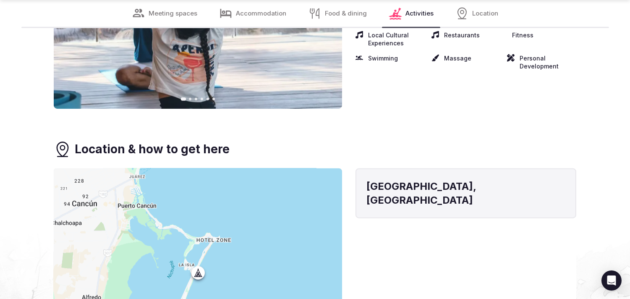
scroll to position [1773, 0]
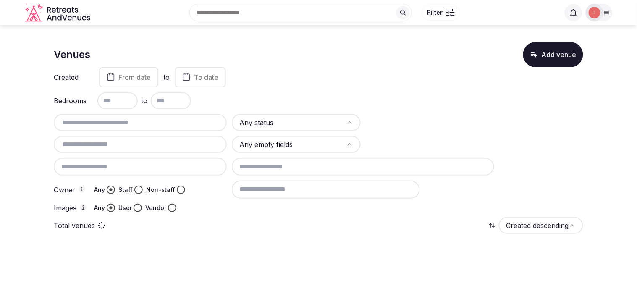
click at [135, 76] on span "From date" at bounding box center [134, 77] width 32 height 8
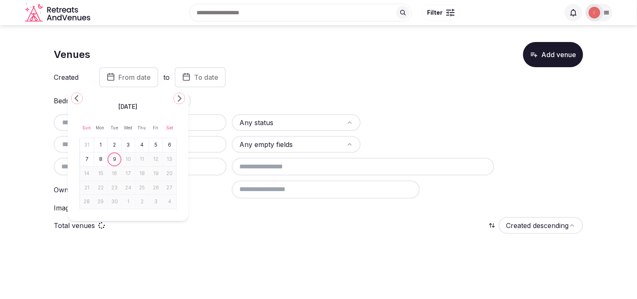
click at [73, 95] on icon "Go to the Previous Month" at bounding box center [77, 98] width 10 height 10
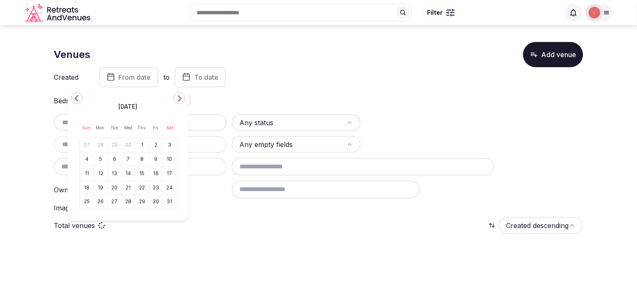
click at [73, 95] on icon "Go to the Previous Month" at bounding box center [77, 98] width 10 height 10
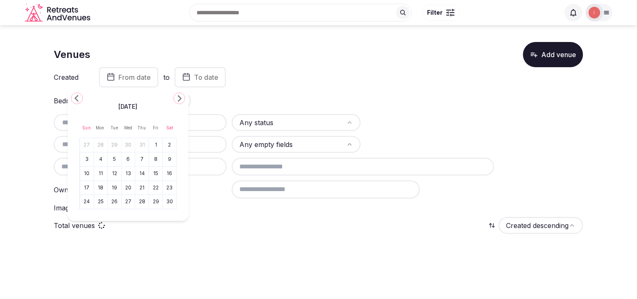
click at [73, 95] on icon "Go to the Previous Month" at bounding box center [77, 98] width 10 height 10
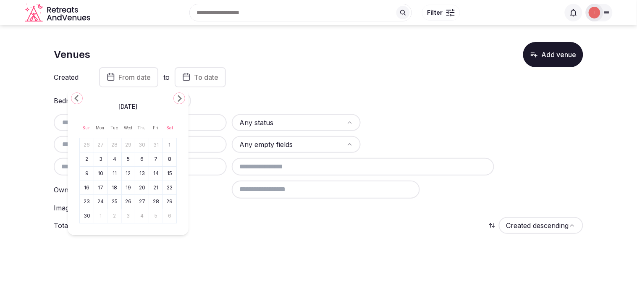
click at [73, 95] on icon "Go to the Previous Month" at bounding box center [77, 98] width 10 height 10
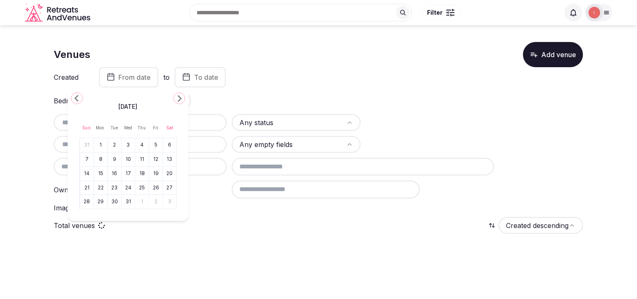
click at [73, 95] on icon "Go to the Previous Month" at bounding box center [77, 98] width 10 height 10
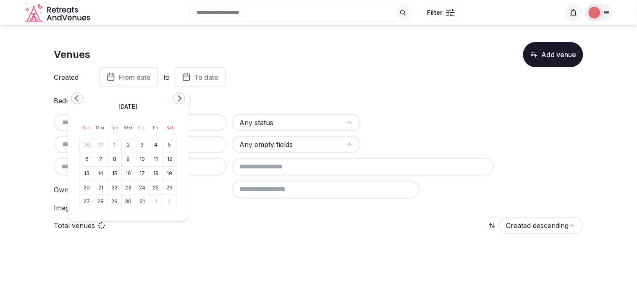
click at [73, 95] on icon "Go to the Previous Month" at bounding box center [77, 98] width 10 height 10
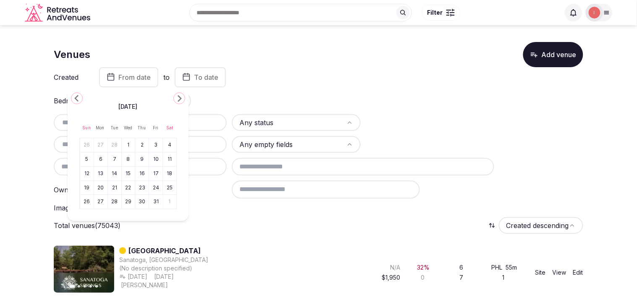
click at [73, 95] on icon "Go to the Previous Month" at bounding box center [77, 98] width 10 height 10
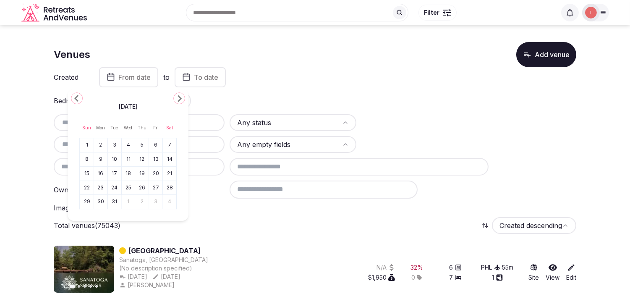
click at [91, 141] on button "1" at bounding box center [87, 145] width 12 height 12
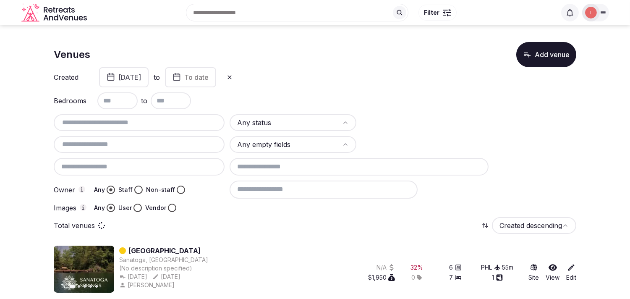
click at [216, 84] on button "To date" at bounding box center [190, 77] width 51 height 20
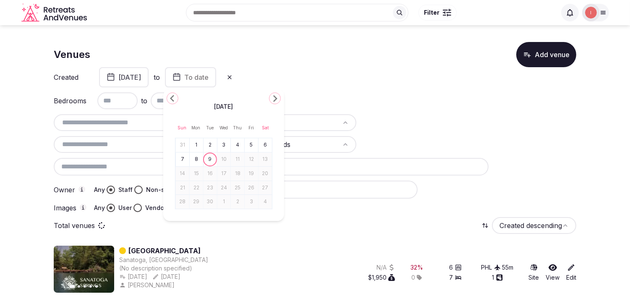
click at [174, 101] on polygon "Go to the Previous Month" at bounding box center [172, 98] width 4 height 7
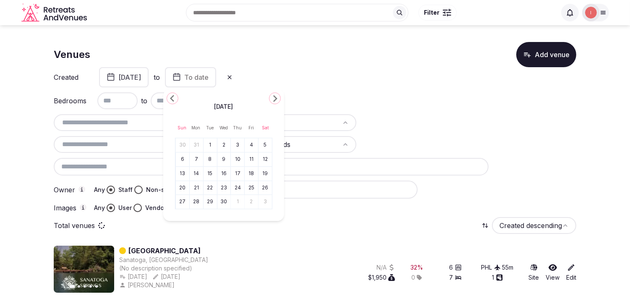
click at [174, 101] on polygon "Go to the Previous Month" at bounding box center [172, 98] width 4 height 7
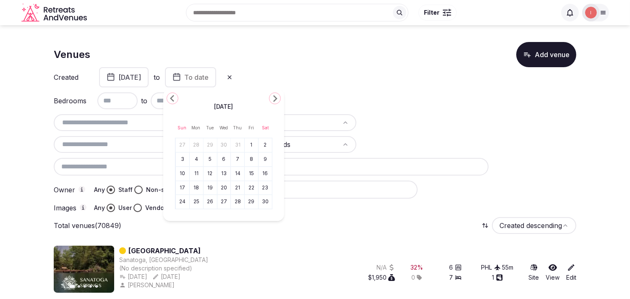
click at [174, 101] on polygon "Go to the Previous Month" at bounding box center [172, 98] width 4 height 7
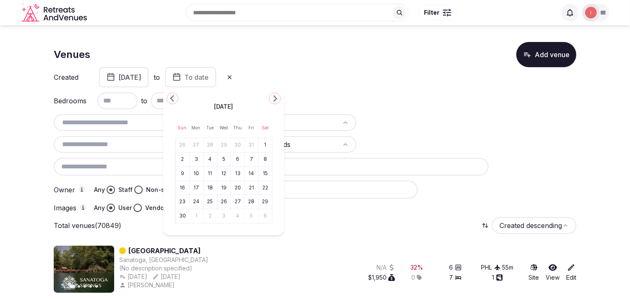
click at [174, 101] on polygon "Go to the Previous Month" at bounding box center [172, 98] width 4 height 7
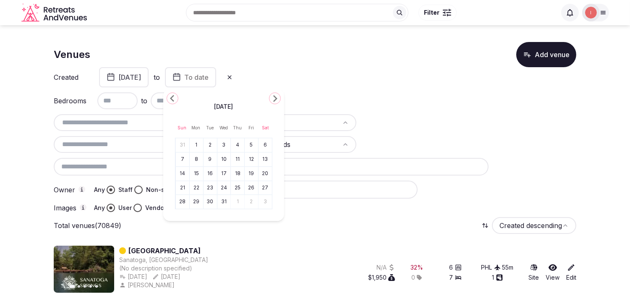
click at [174, 101] on polygon "Go to the Previous Month" at bounding box center [172, 98] width 4 height 7
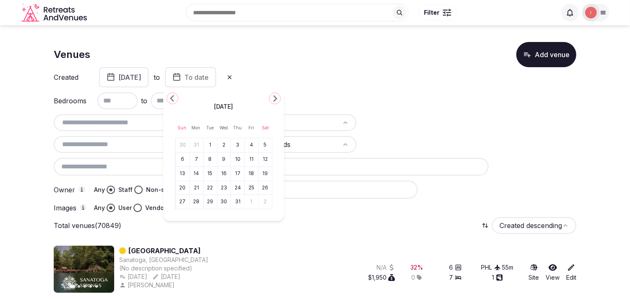
click at [174, 101] on polygon "Go to the Previous Month" at bounding box center [172, 98] width 4 height 7
click at [225, 202] on button "31" at bounding box center [224, 202] width 12 height 12
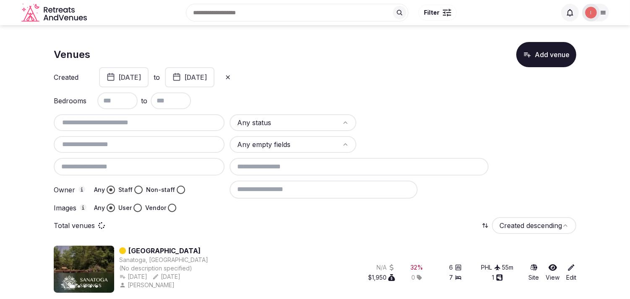
click at [301, 23] on div "Search Popular Destinations Toscana, Italy Riviera Maya, Mexico Indonesia, Bali…" at bounding box center [323, 13] width 466 height 36
click at [287, 118] on html "Search Popular Destinations Toscana, Italy Riviera Maya, Mexico Indonesia, Bali…" at bounding box center [315, 149] width 630 height 299
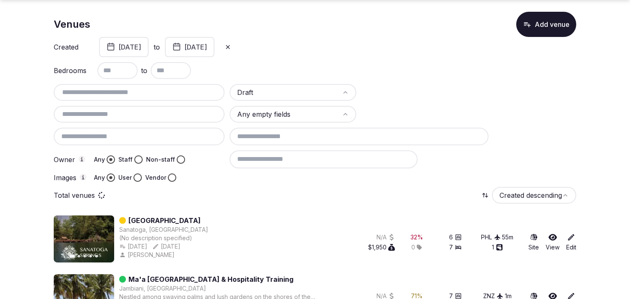
scroll to position [93, 0]
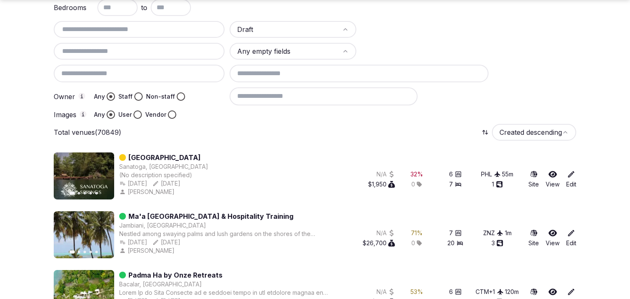
click at [137, 92] on button "Staff" at bounding box center [138, 96] width 8 height 8
click at [171, 110] on button "Vendor" at bounding box center [172, 114] width 8 height 8
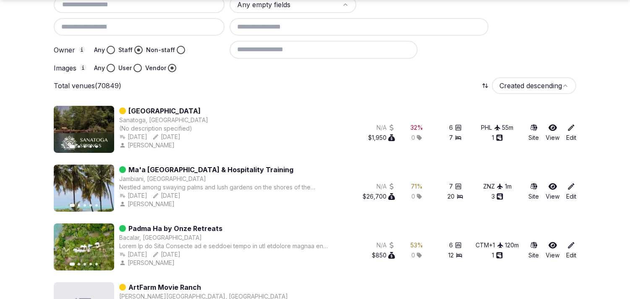
scroll to position [0, 0]
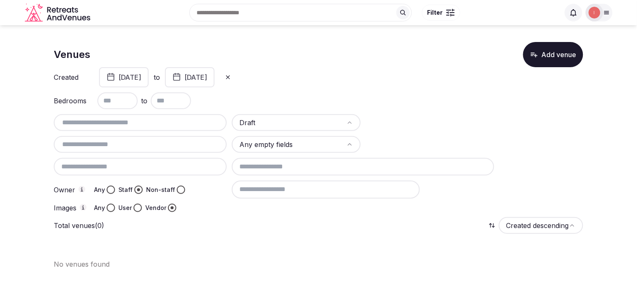
click at [149, 77] on button "January 1st, 2023" at bounding box center [124, 77] width 50 height 20
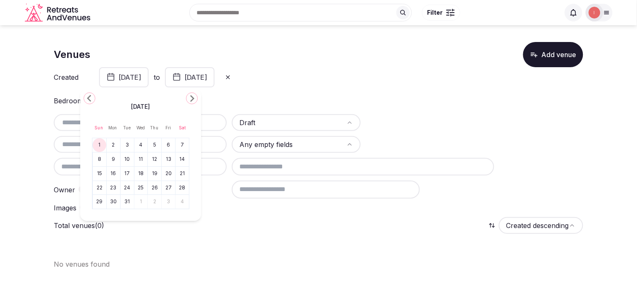
click at [215, 78] on button "May 31st, 2023" at bounding box center [190, 77] width 50 height 20
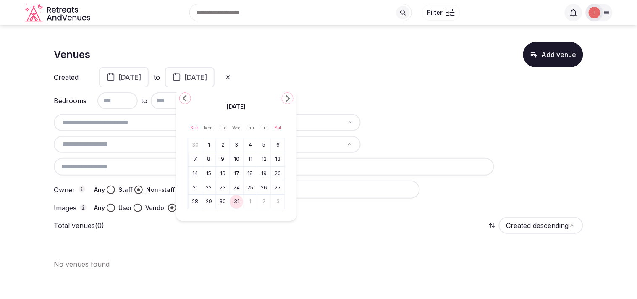
click at [286, 100] on icon "Go to the Next Month" at bounding box center [288, 98] width 10 height 10
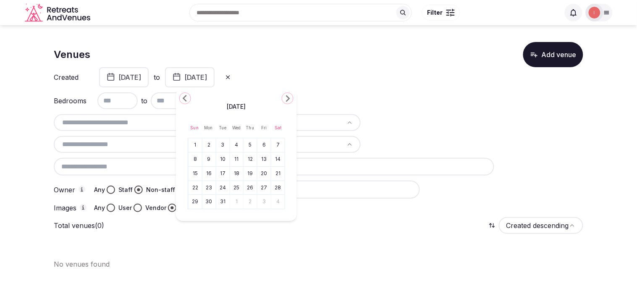
click at [286, 100] on icon "Go to the Next Month" at bounding box center [288, 98] width 10 height 10
click at [194, 213] on button "31" at bounding box center [195, 216] width 12 height 12
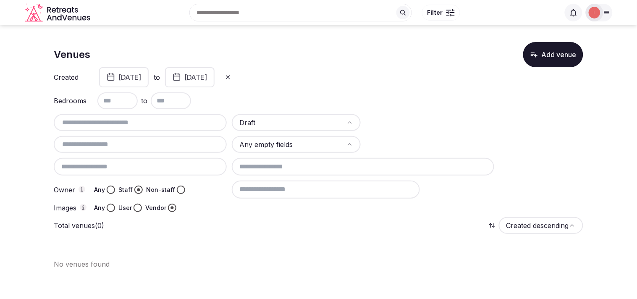
click at [135, 205] on button "User" at bounding box center [138, 208] width 8 height 8
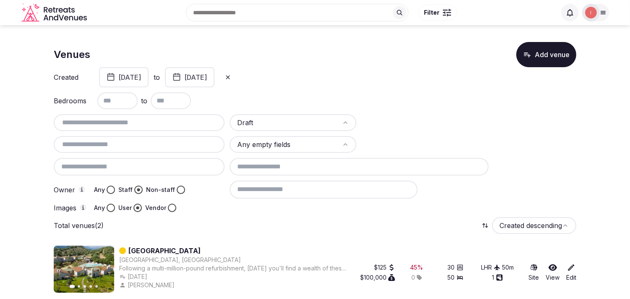
click at [170, 207] on button "Vendor" at bounding box center [172, 208] width 8 height 8
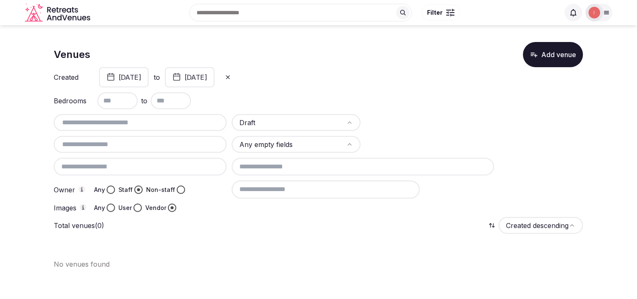
click at [215, 81] on button "December 31st, 2023" at bounding box center [190, 77] width 50 height 20
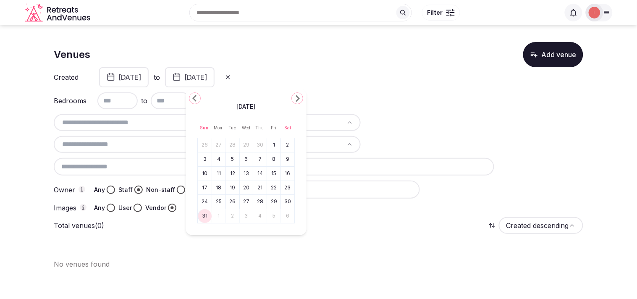
click at [297, 99] on icon "Go to the Next Month" at bounding box center [297, 98] width 10 height 10
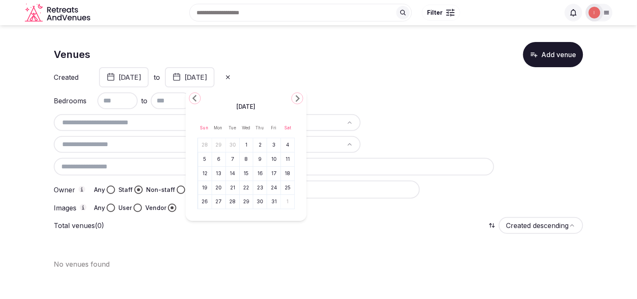
click at [297, 99] on icon "Go to the Next Month" at bounding box center [297, 98] width 10 height 10
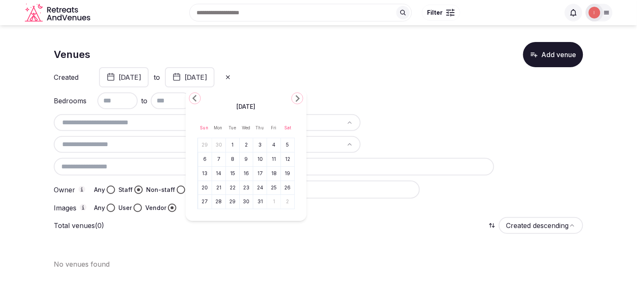
click at [297, 99] on icon "Go to the Next Month" at bounding box center [297, 98] width 10 height 10
click at [235, 205] on button "31" at bounding box center [233, 202] width 12 height 12
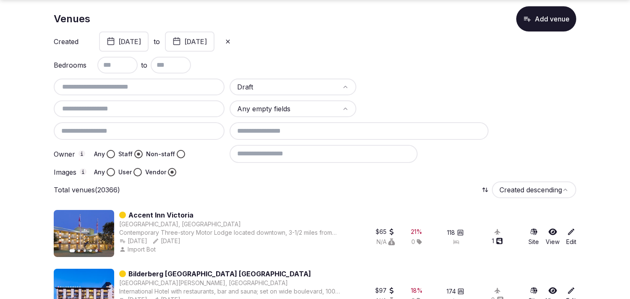
scroll to position [47, 0]
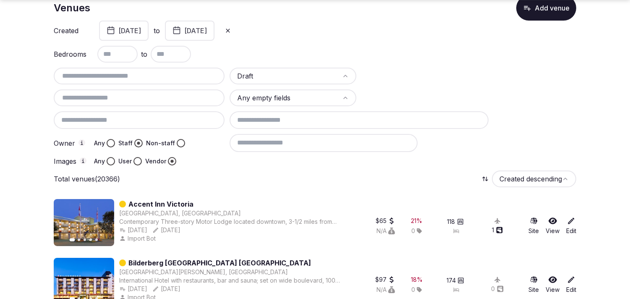
click at [112, 157] on button "Any" at bounding box center [111, 161] width 8 height 8
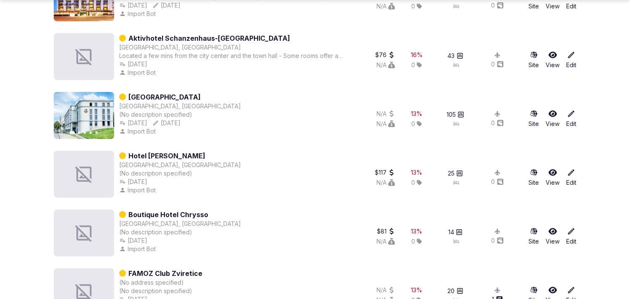
scroll to position [2339, 0]
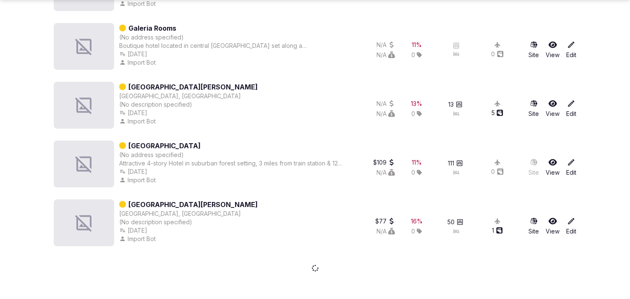
drag, startPoint x: 151, startPoint y: 87, endPoint x: 162, endPoint y: 92, distance: 11.8
click at [162, 92] on div "[GEOGRAPHIC_DATA], [GEOGRAPHIC_DATA]" at bounding box center [180, 96] width 122 height 8
drag, startPoint x: 174, startPoint y: 137, endPoint x: 22, endPoint y: 142, distance: 151.7
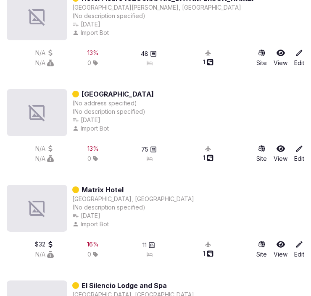
scroll to position [15358, 0]
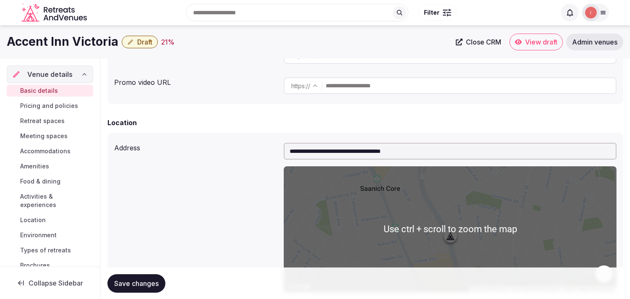
scroll to position [103, 0]
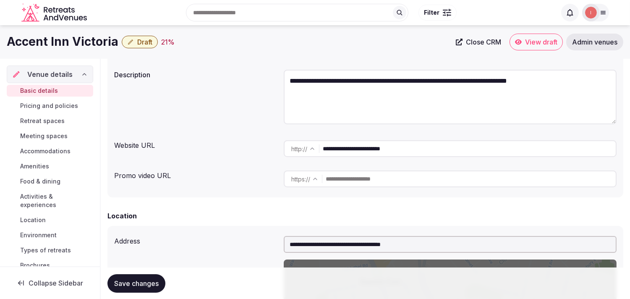
click at [410, 148] on input "**********" at bounding box center [469, 148] width 293 height 17
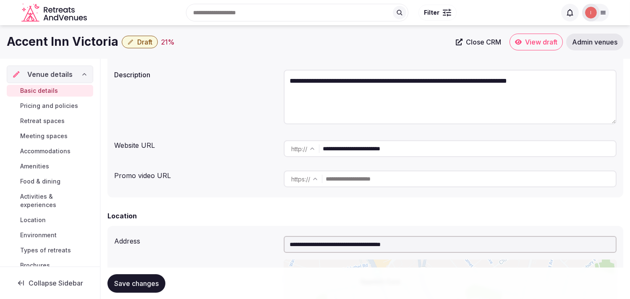
click at [410, 148] on input "**********" at bounding box center [469, 148] width 293 height 17
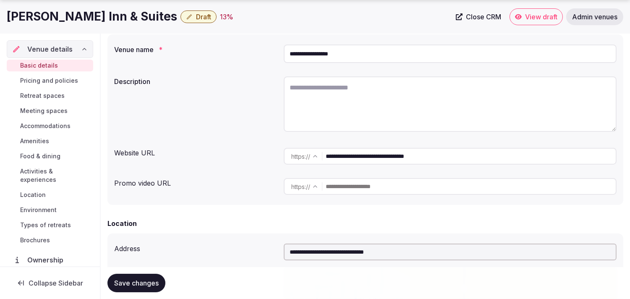
scroll to position [140, 0]
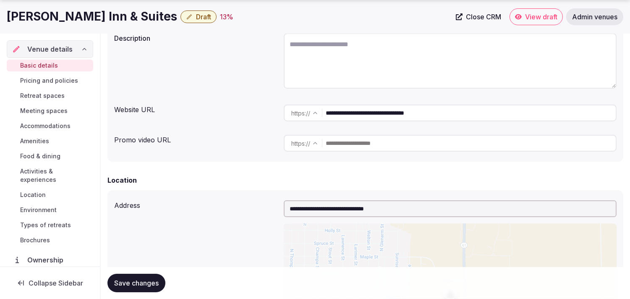
click at [371, 106] on input "**********" at bounding box center [471, 113] width 290 height 17
click at [391, 105] on input "**********" at bounding box center [471, 113] width 290 height 17
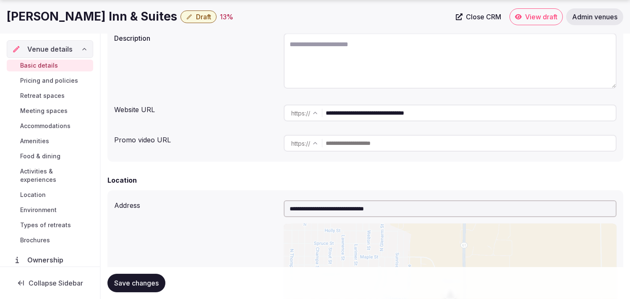
click at [391, 105] on input "**********" at bounding box center [471, 113] width 290 height 17
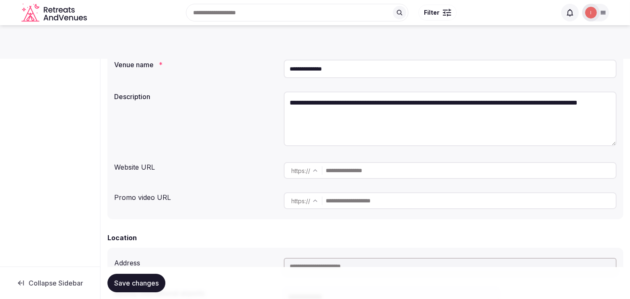
scroll to position [47, 0]
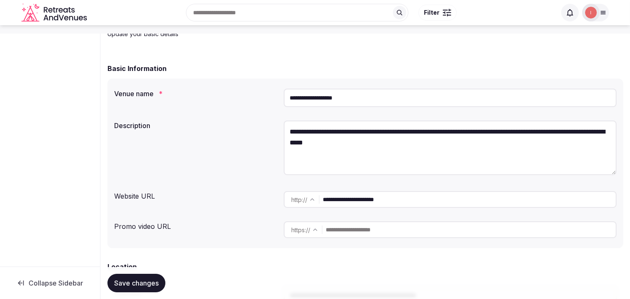
scroll to position [93, 0]
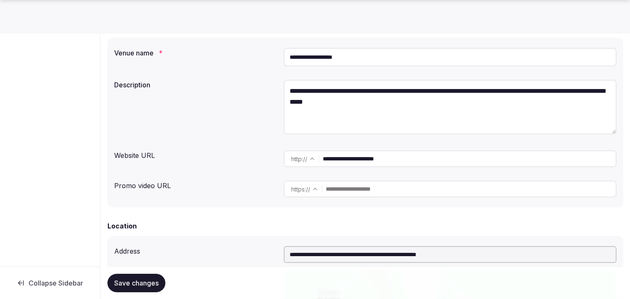
click at [386, 161] on input "**********" at bounding box center [469, 158] width 293 height 17
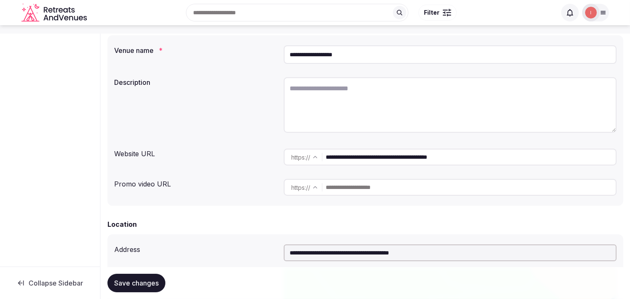
scroll to position [140, 0]
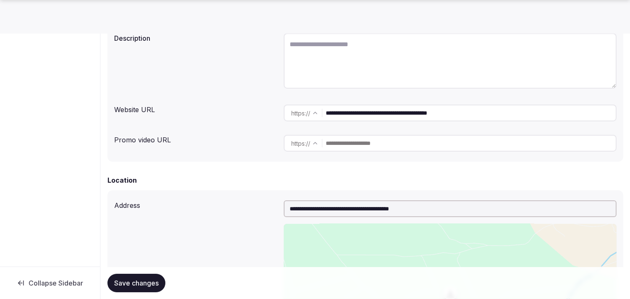
click at [404, 117] on input "**********" at bounding box center [471, 113] width 290 height 17
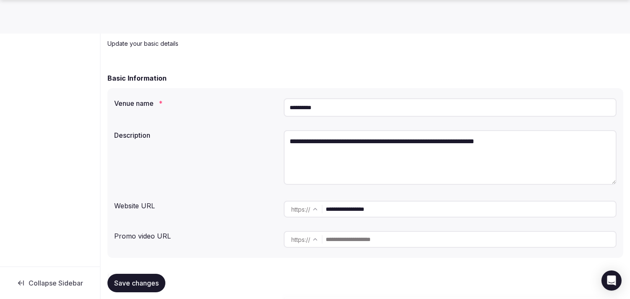
scroll to position [186, 0]
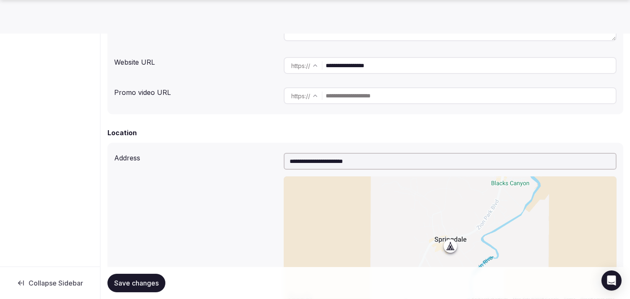
click at [350, 60] on input "**********" at bounding box center [471, 65] width 290 height 17
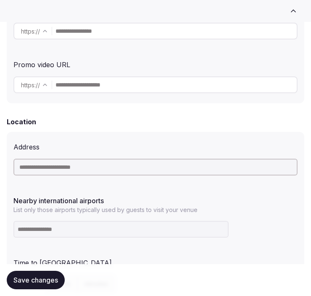
scroll to position [280, 0]
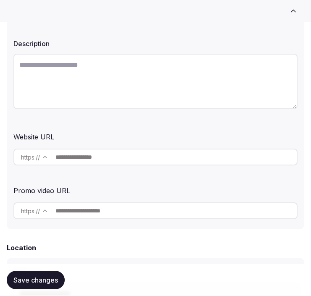
scroll to position [140, 0]
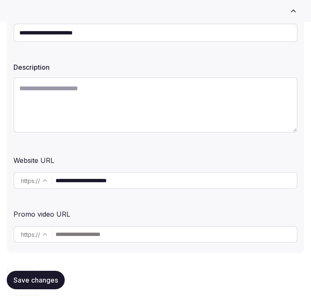
scroll to position [140, 0]
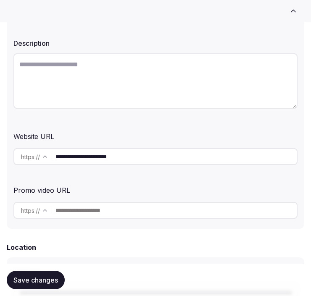
click at [105, 157] on input "**********" at bounding box center [175, 156] width 241 height 17
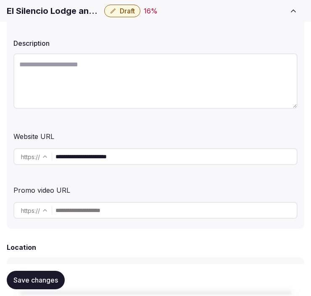
click at [61, 9] on h1 "El Silencio Lodge and Spa" at bounding box center [54, 11] width 94 height 12
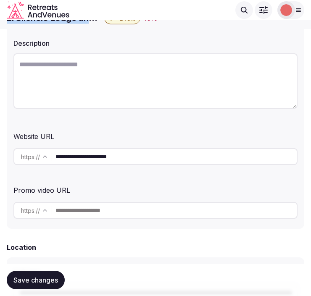
scroll to position [139, 0]
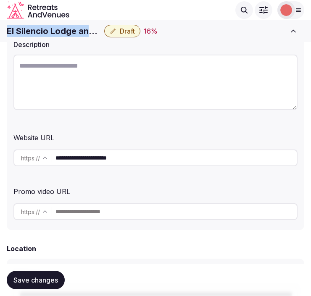
copy div "El Silencio Lodge and Spa"
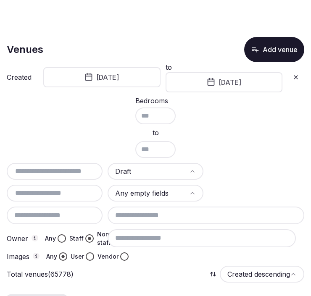
scroll to position [15358, 0]
